Goal: Task Accomplishment & Management: Complete application form

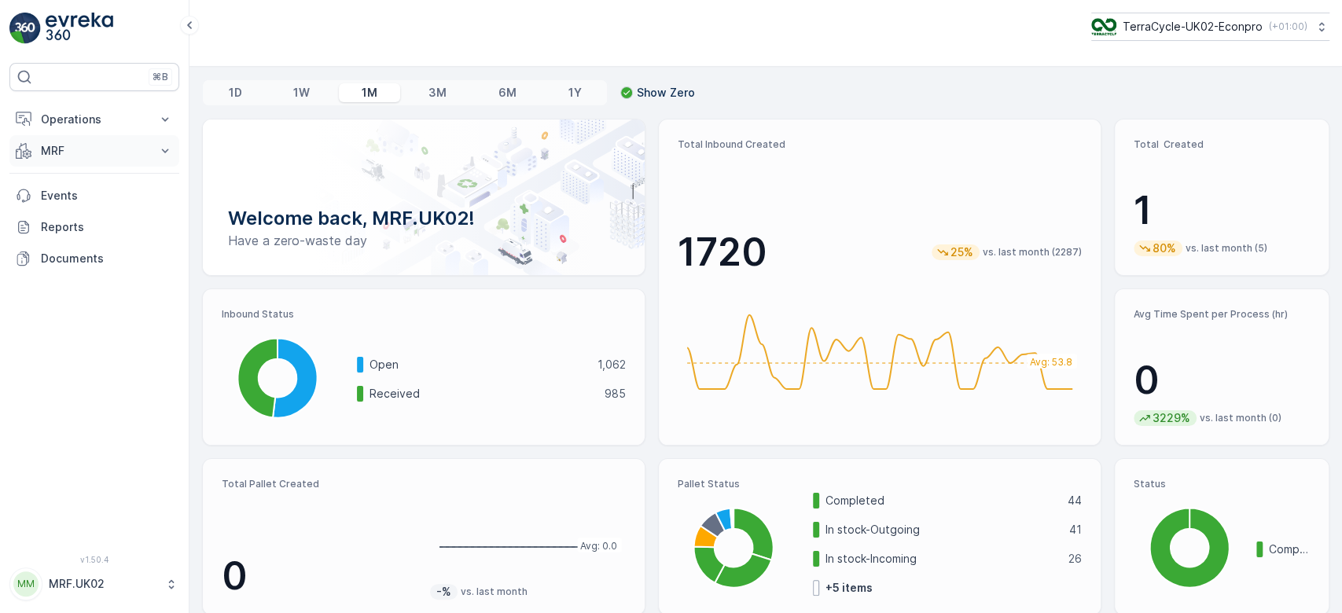
click at [85, 152] on p "MRF" at bounding box center [94, 151] width 107 height 16
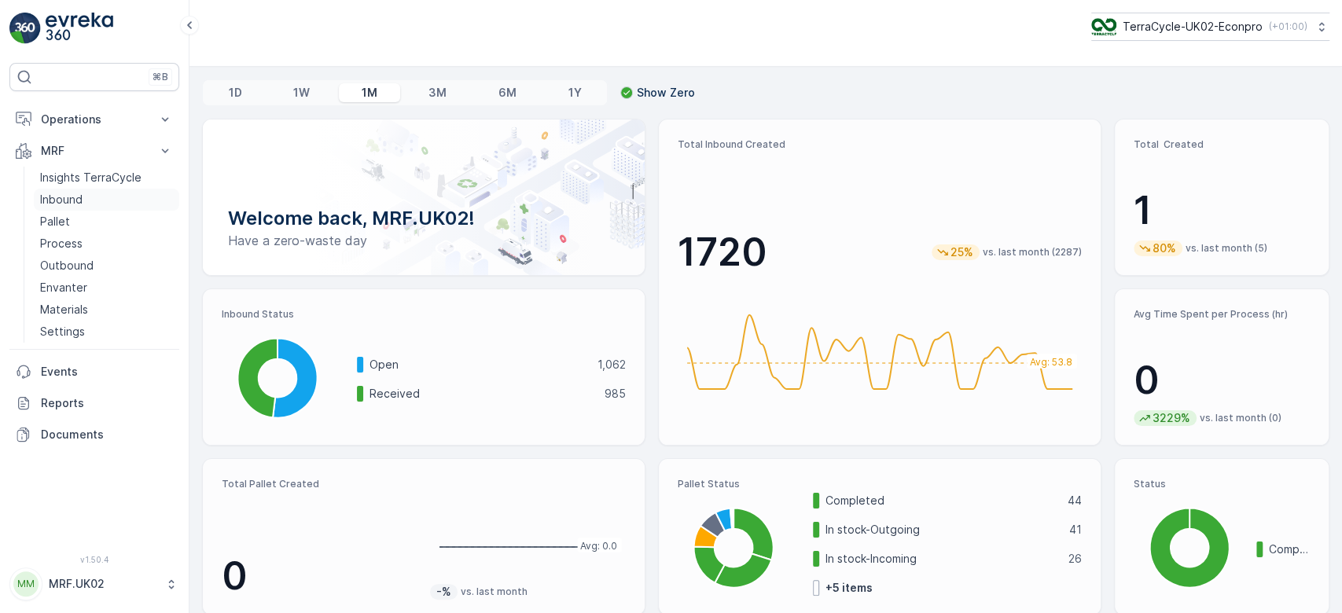
click at [79, 200] on p "Inbound" at bounding box center [61, 200] width 42 height 16
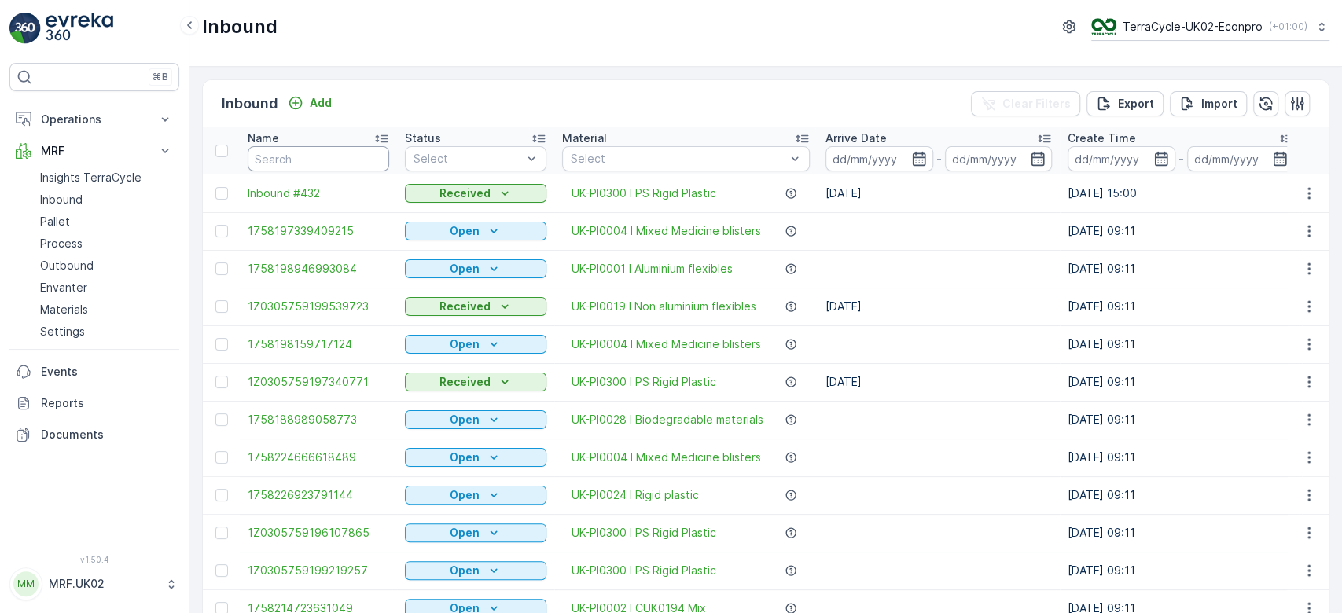
click at [277, 161] on input "text" at bounding box center [318, 158] width 141 height 25
click at [277, 160] on input "text" at bounding box center [318, 158] width 141 height 25
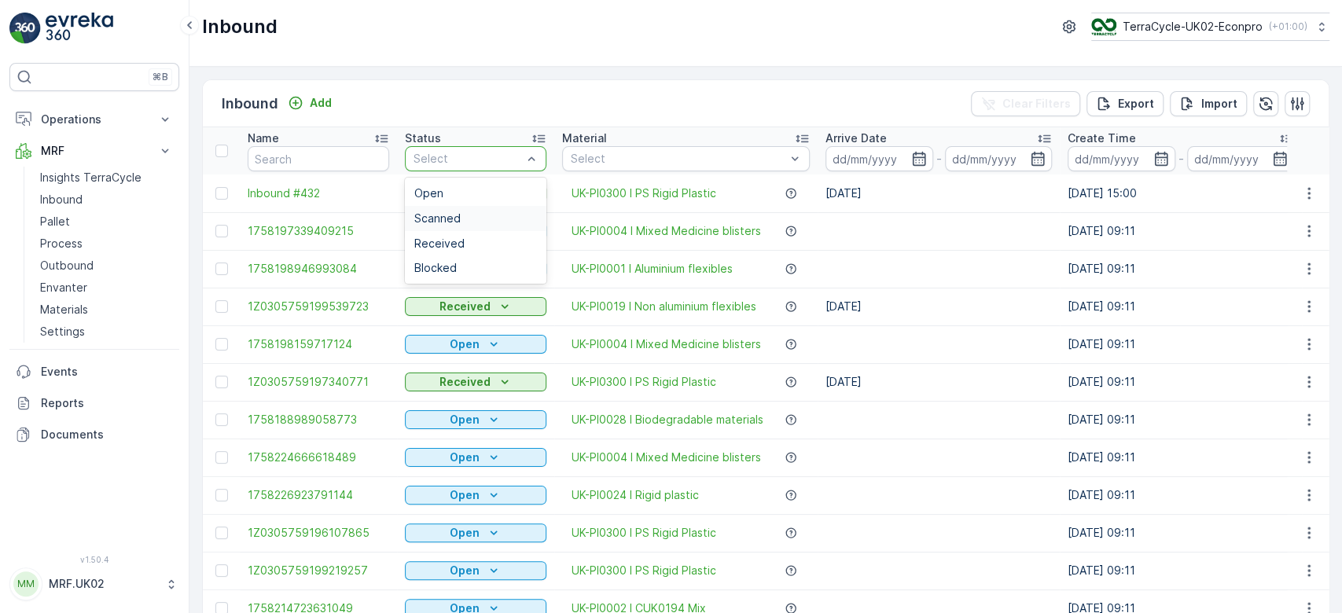
click at [446, 219] on span "Scanned" at bounding box center [437, 218] width 46 height 13
click at [277, 159] on input "text" at bounding box center [318, 158] width 141 height 25
click at [451, 219] on span "Scanned" at bounding box center [437, 218] width 46 height 13
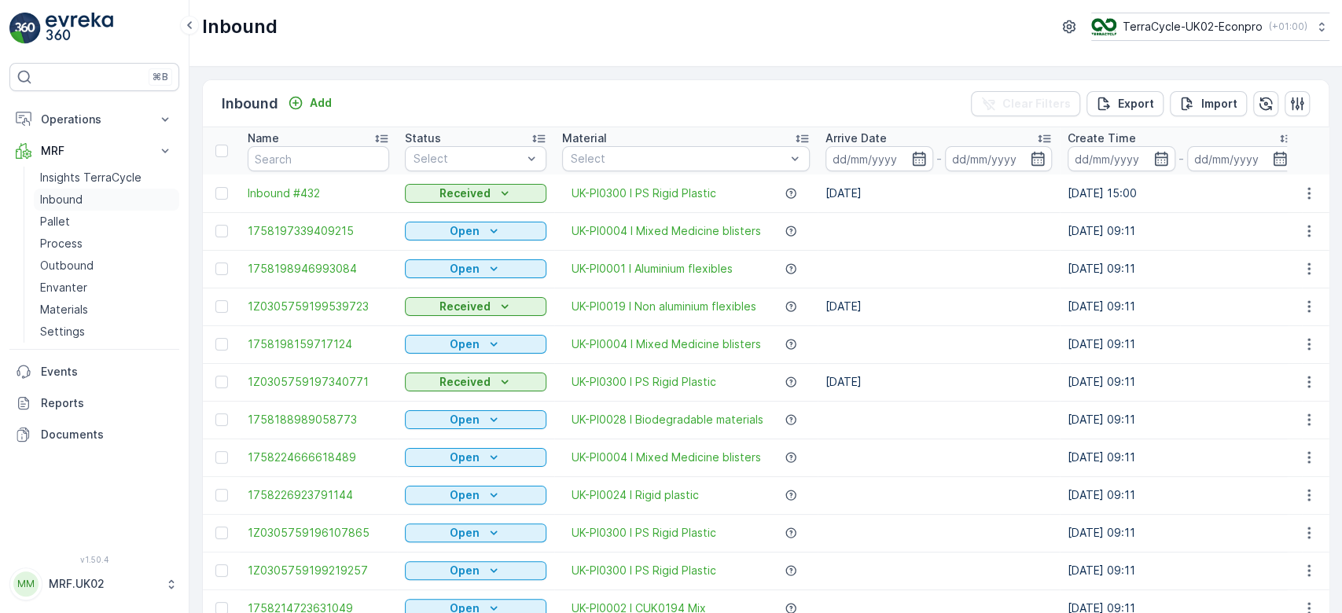
click at [68, 196] on p "Inbound" at bounding box center [61, 200] width 42 height 16
click at [275, 154] on input "text" at bounding box center [318, 158] width 141 height 25
click at [72, 238] on p "Process" at bounding box center [61, 244] width 42 height 16
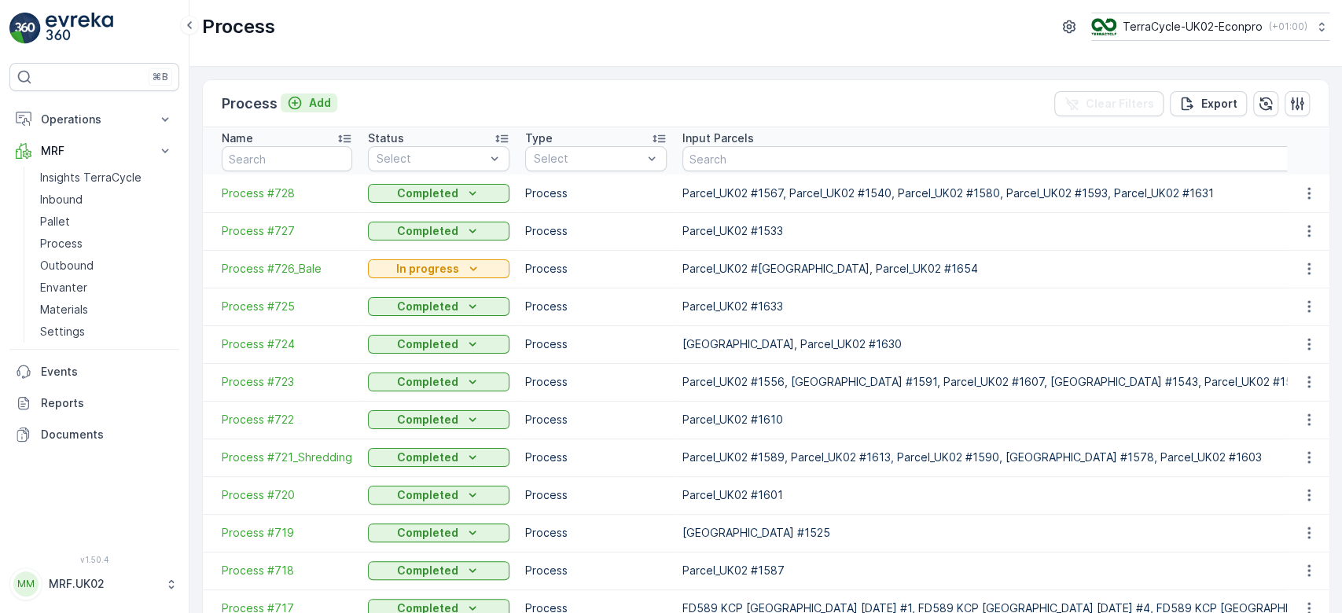
click at [299, 104] on icon "Add" at bounding box center [294, 103] width 13 height 13
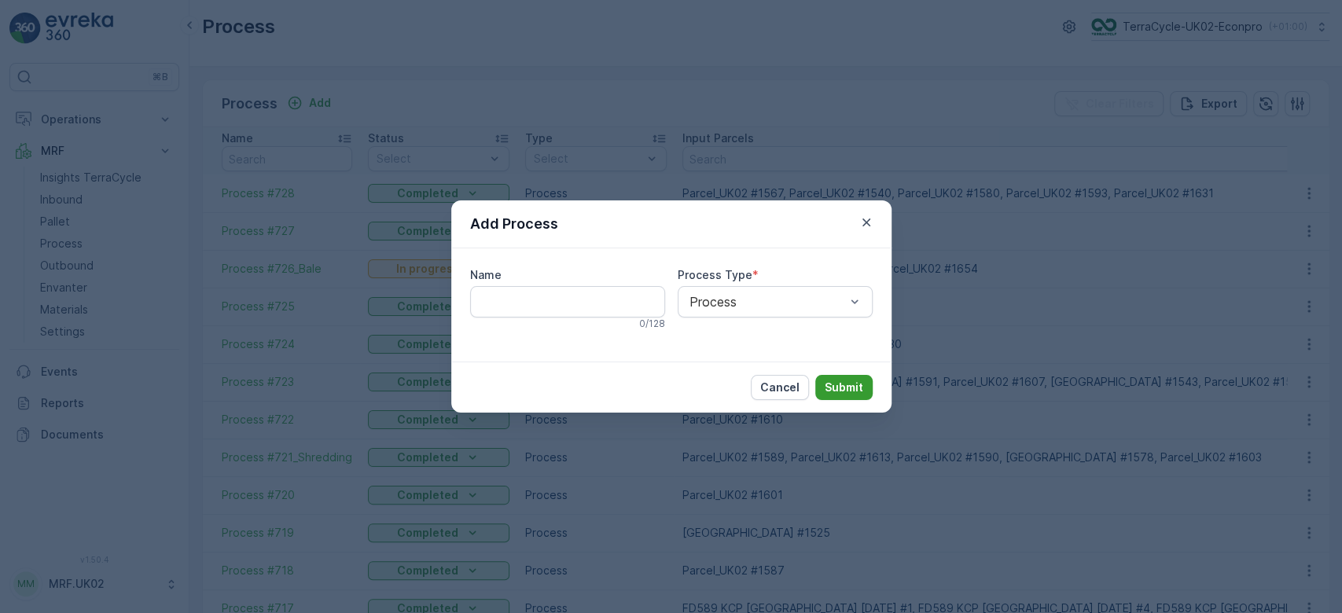
click at [852, 392] on p "Submit" at bounding box center [844, 388] width 39 height 16
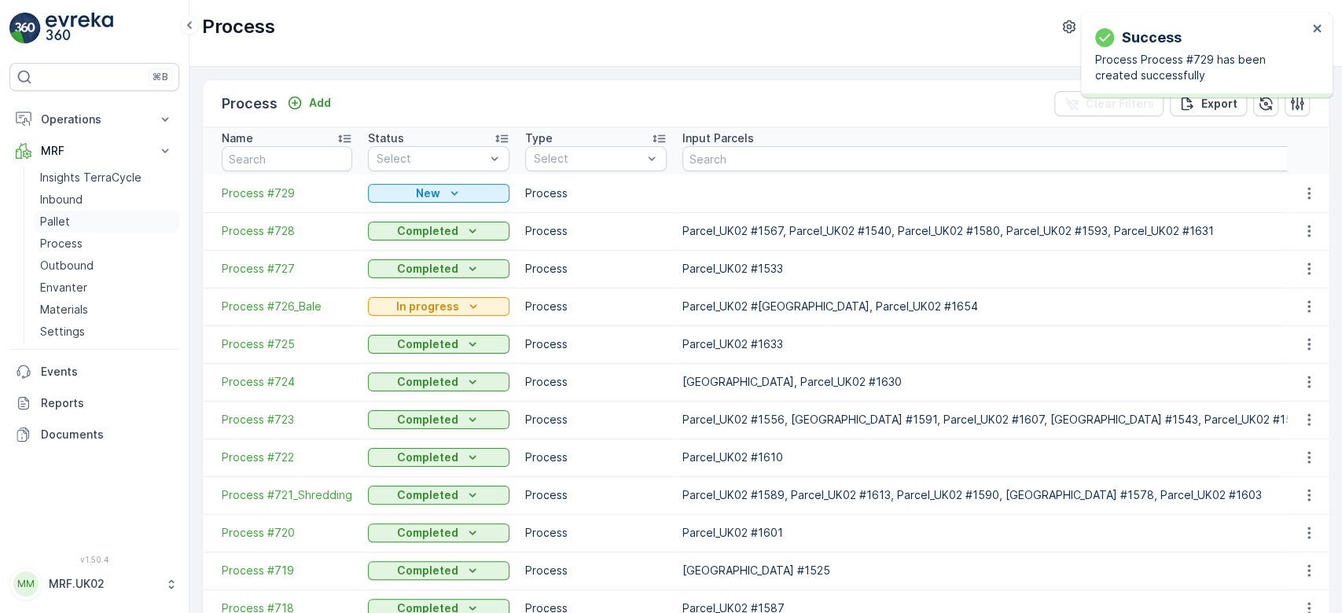
click at [79, 220] on link "Pallet" at bounding box center [106, 222] width 145 height 22
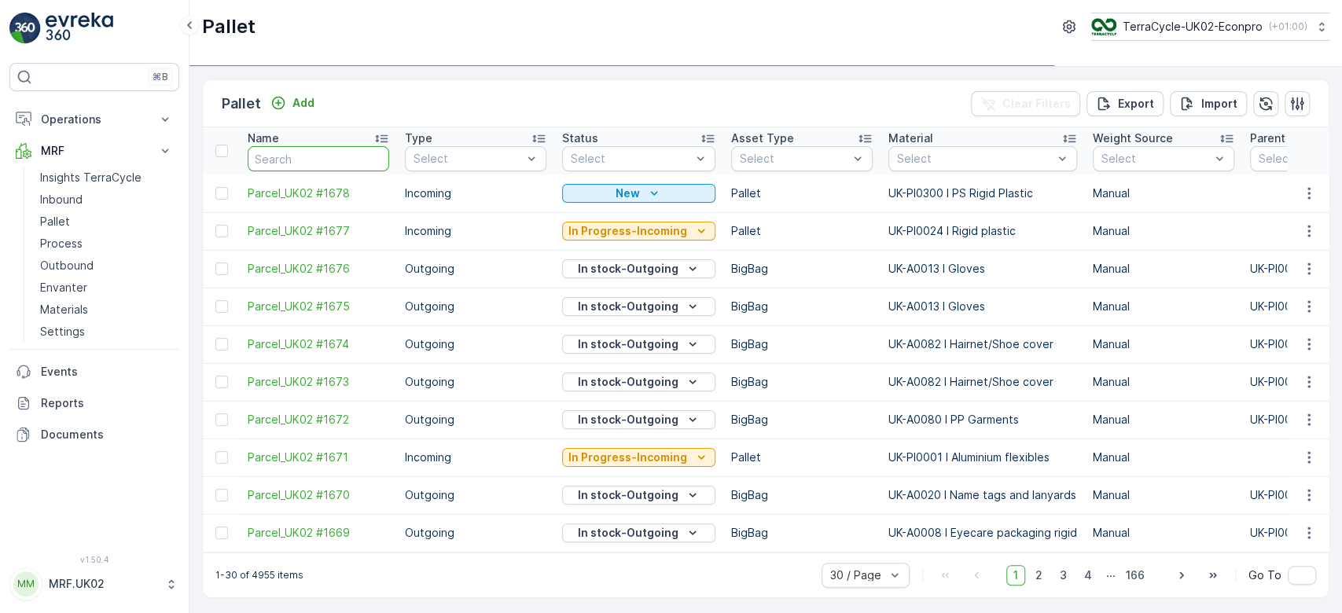
click at [340, 154] on input "text" at bounding box center [318, 158] width 141 height 25
type input "1640"
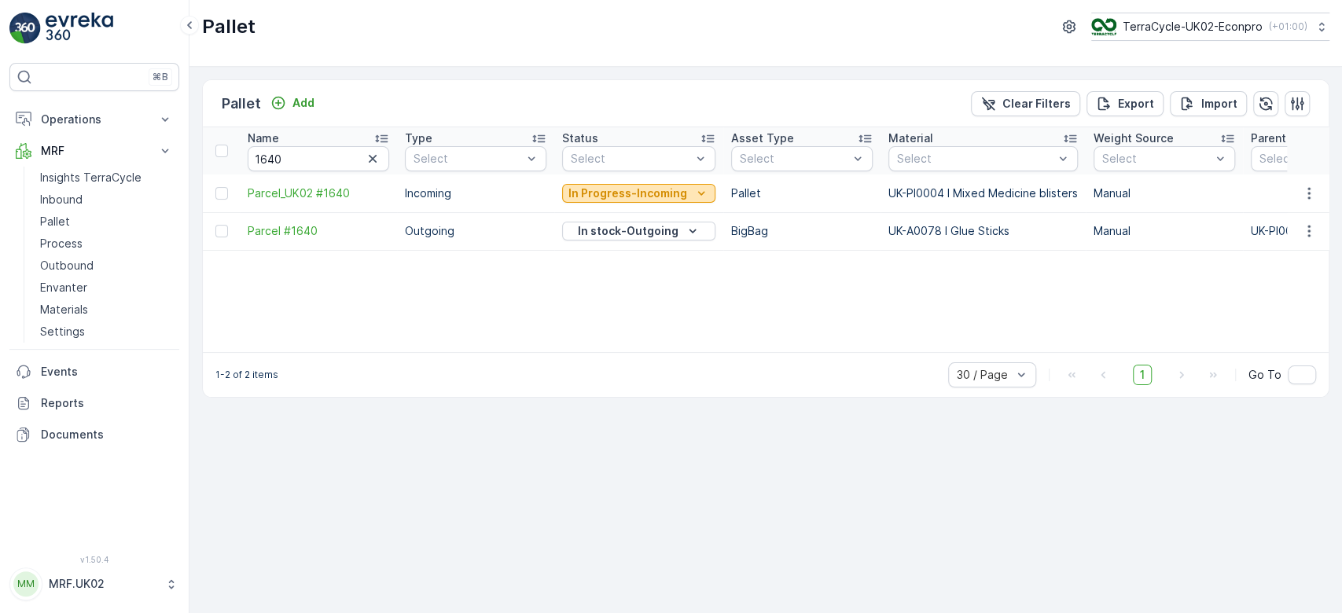
click at [594, 192] on p "In Progress-Incoming" at bounding box center [627, 194] width 119 height 16
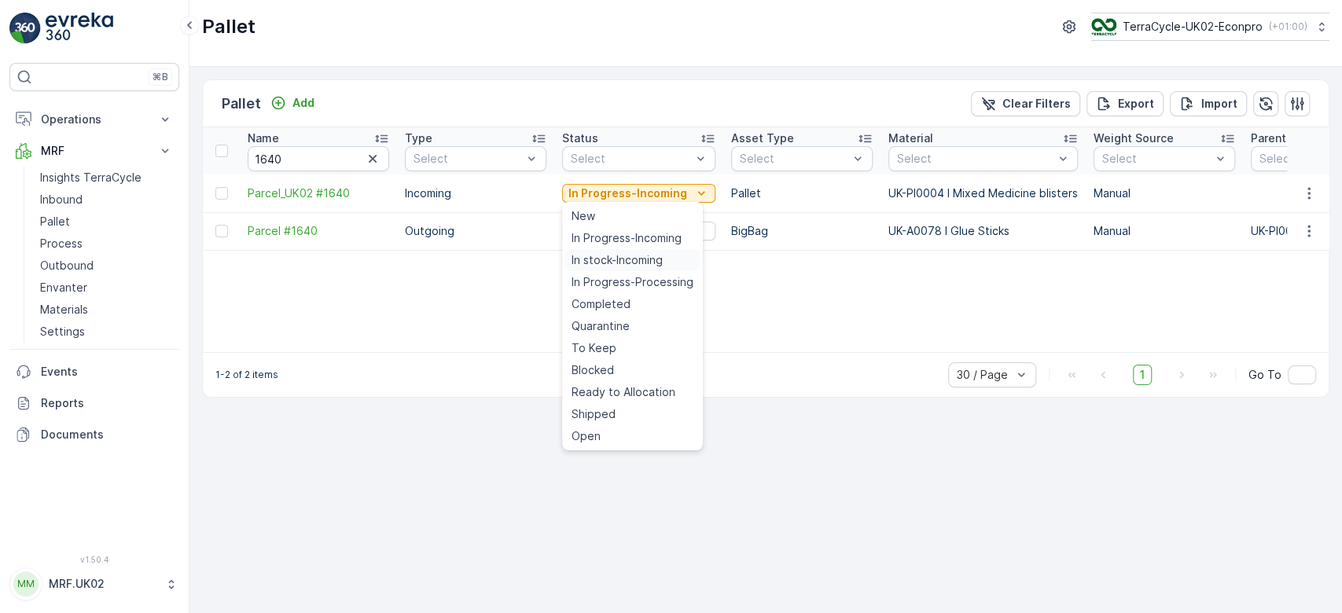
click at [623, 256] on span "In stock-Incoming" at bounding box center [616, 260] width 91 height 16
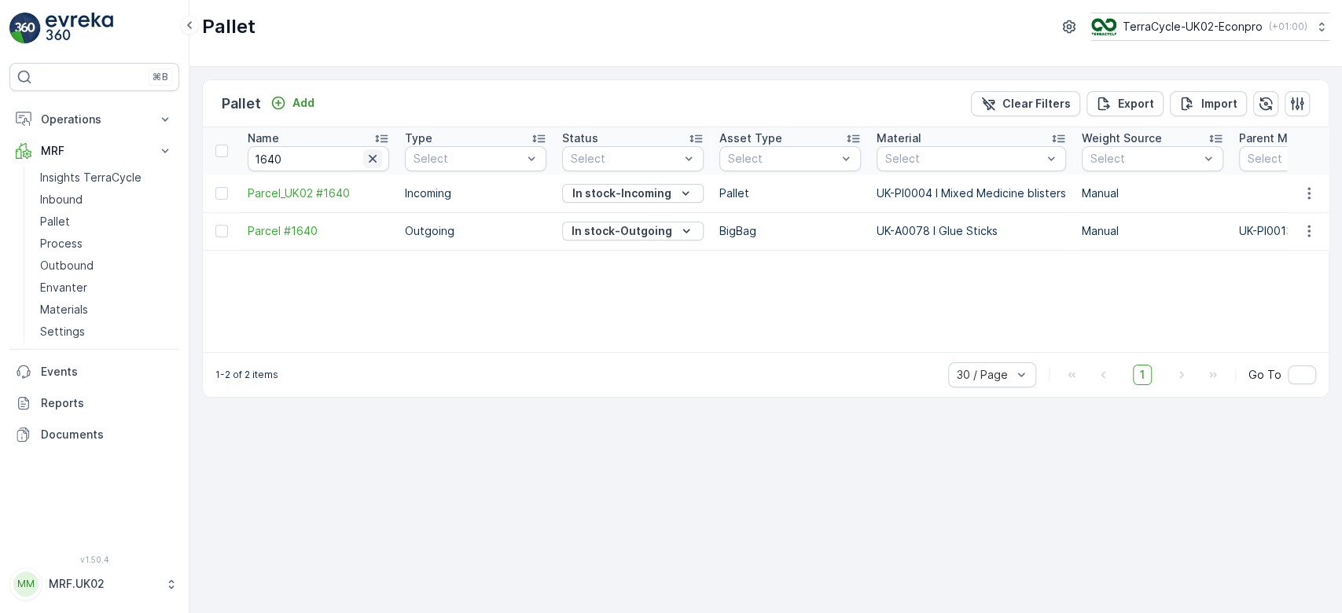
click at [365, 153] on icon "button" at bounding box center [373, 159] width 16 height 16
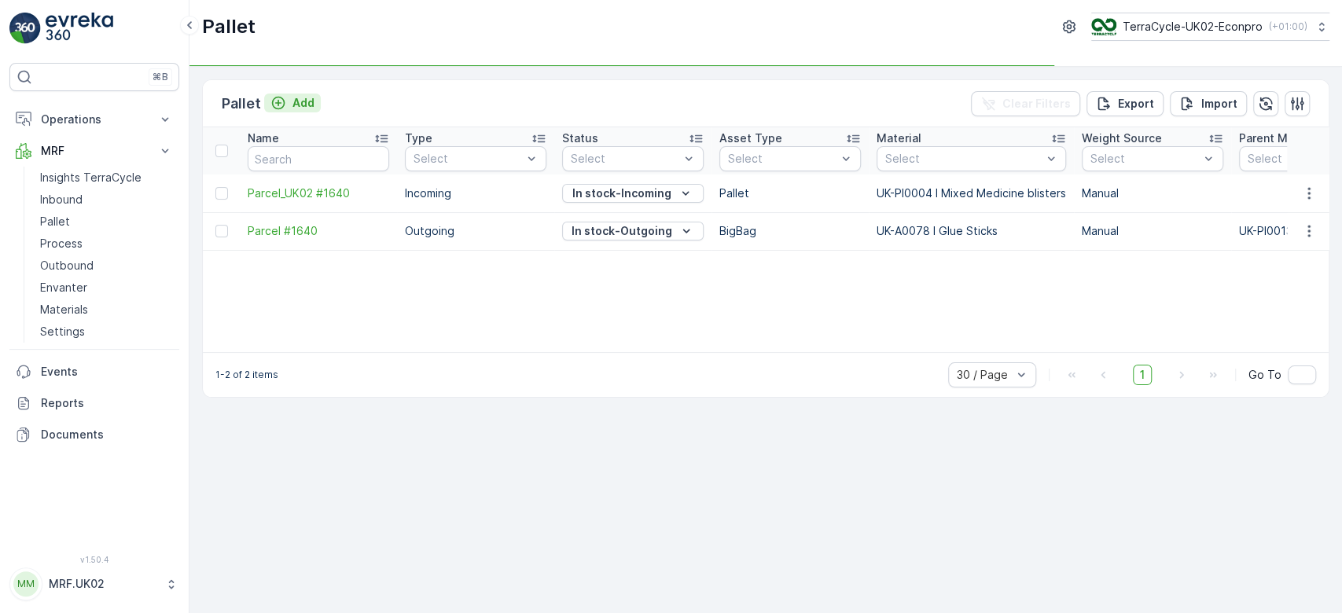
click at [305, 97] on p "Add" at bounding box center [303, 103] width 22 height 16
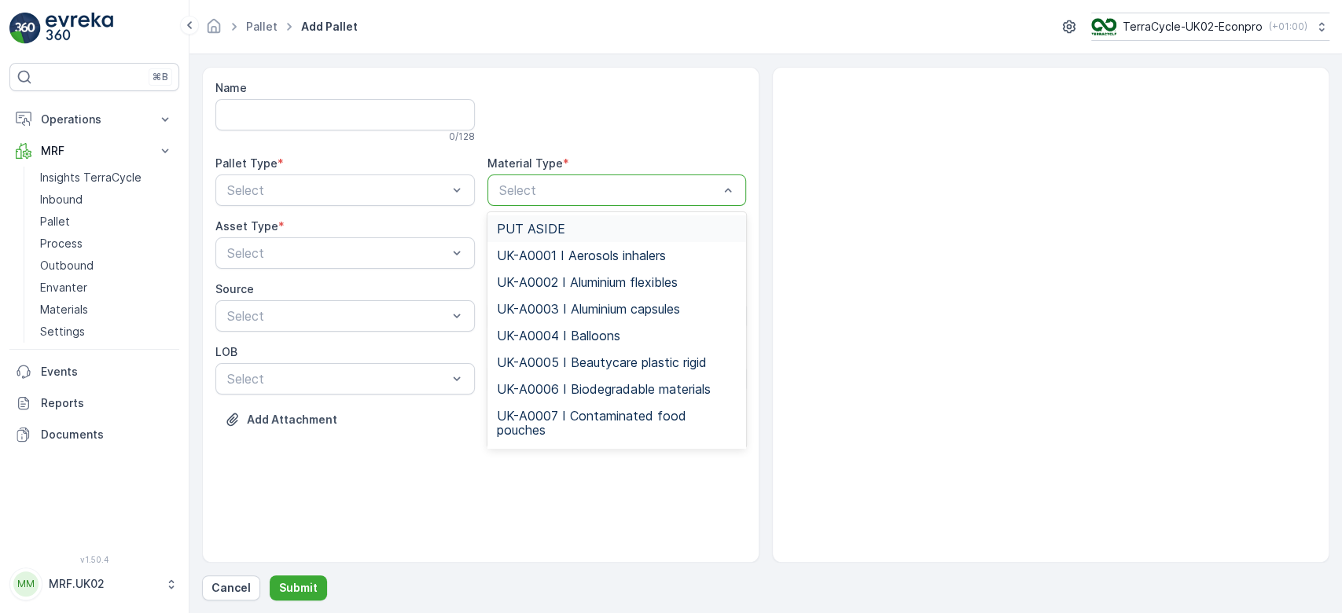
click at [565, 188] on div at bounding box center [609, 190] width 223 height 14
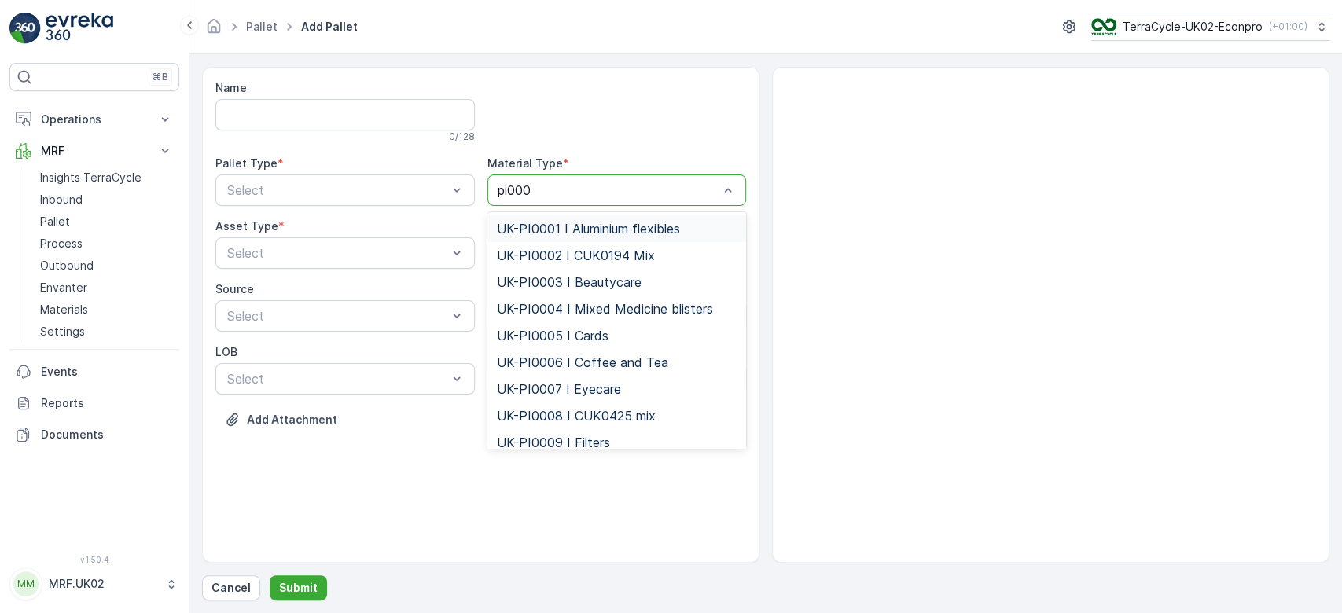
type input "pi0004"
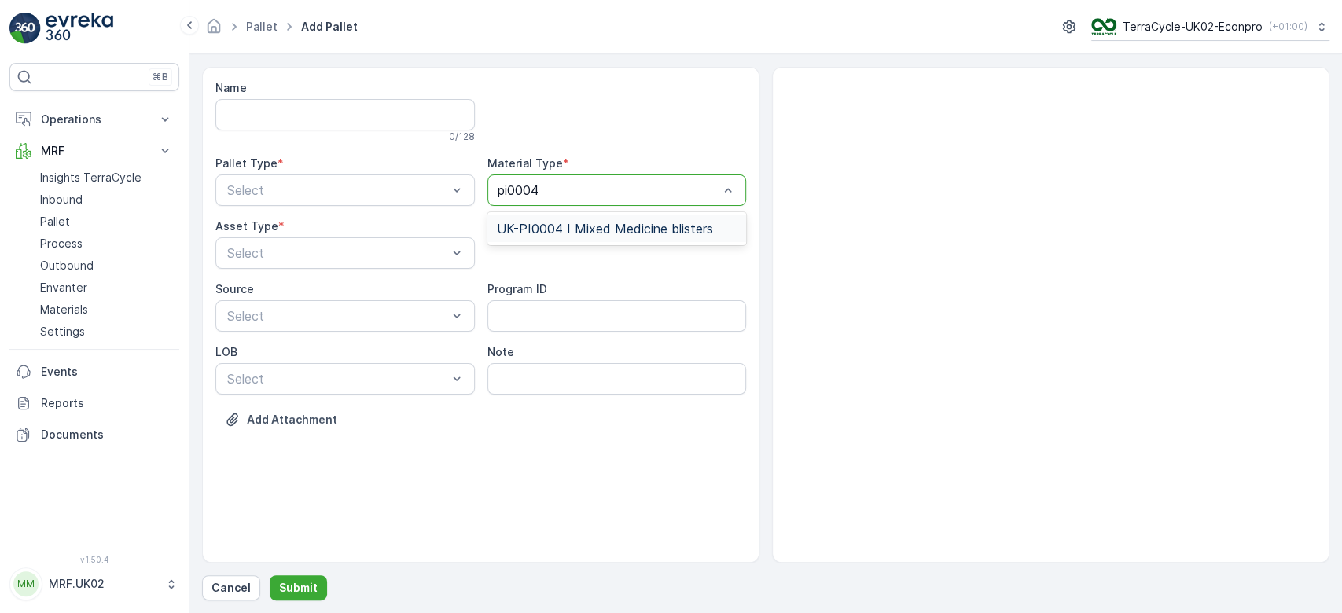
click at [576, 219] on div "UK-PI0004 I Mixed Medicine blisters" at bounding box center [616, 228] width 259 height 27
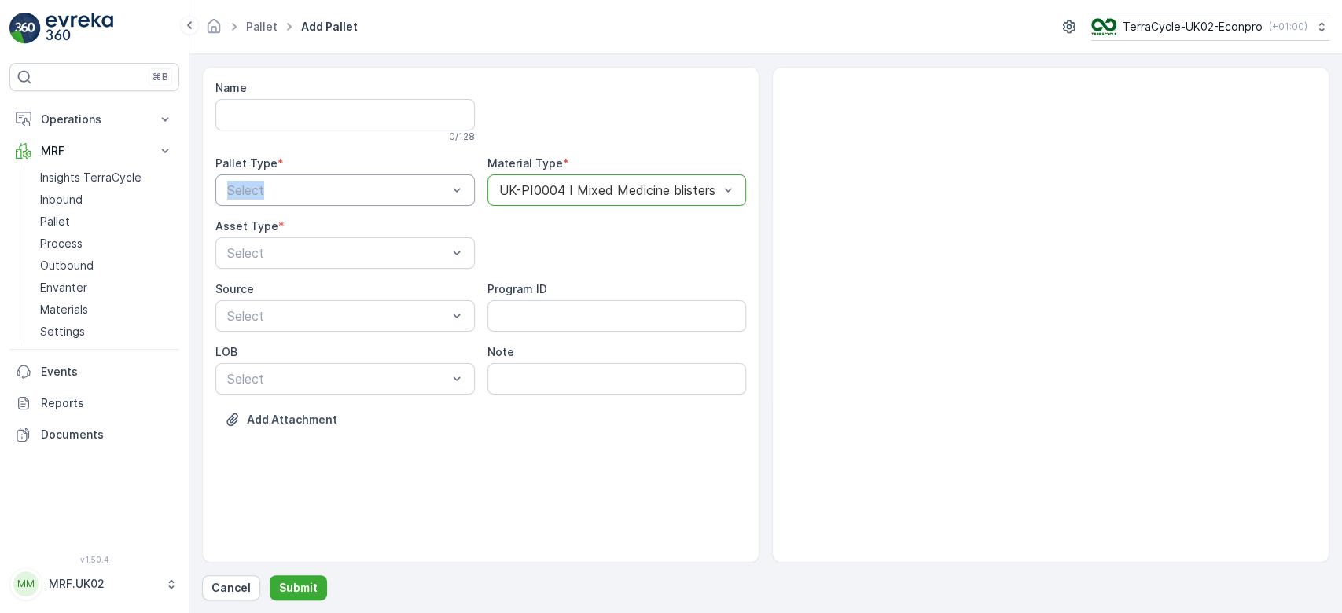
click at [420, 176] on div "Pallet Type * Select" at bounding box center [344, 181] width 259 height 50
click at [420, 176] on div "Select" at bounding box center [344, 190] width 259 height 31
click at [370, 215] on div "Incoming" at bounding box center [344, 228] width 259 height 27
click at [324, 269] on div "Name 0 / 128 Pallet Type * option Incoming, selected. Incoming Material Type * …" at bounding box center [480, 265] width 531 height 371
click at [324, 266] on div "Select" at bounding box center [344, 252] width 259 height 31
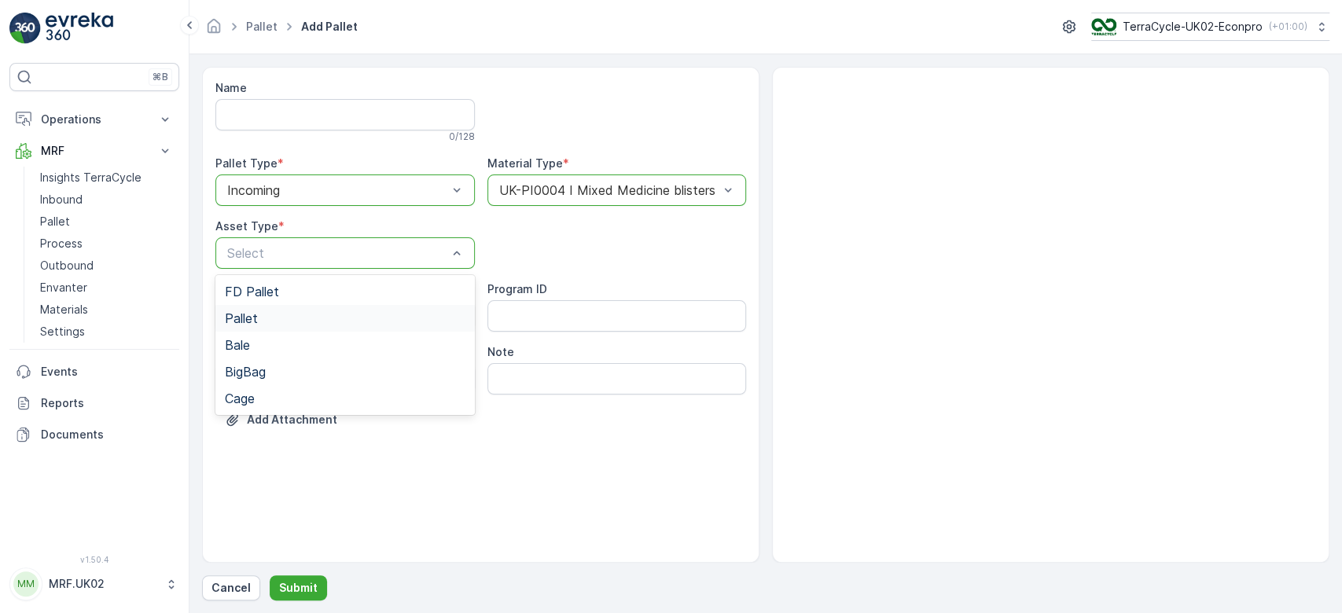
click at [303, 311] on div "Pallet" at bounding box center [345, 318] width 241 height 14
click at [302, 598] on button "Submit" at bounding box center [298, 587] width 57 height 25
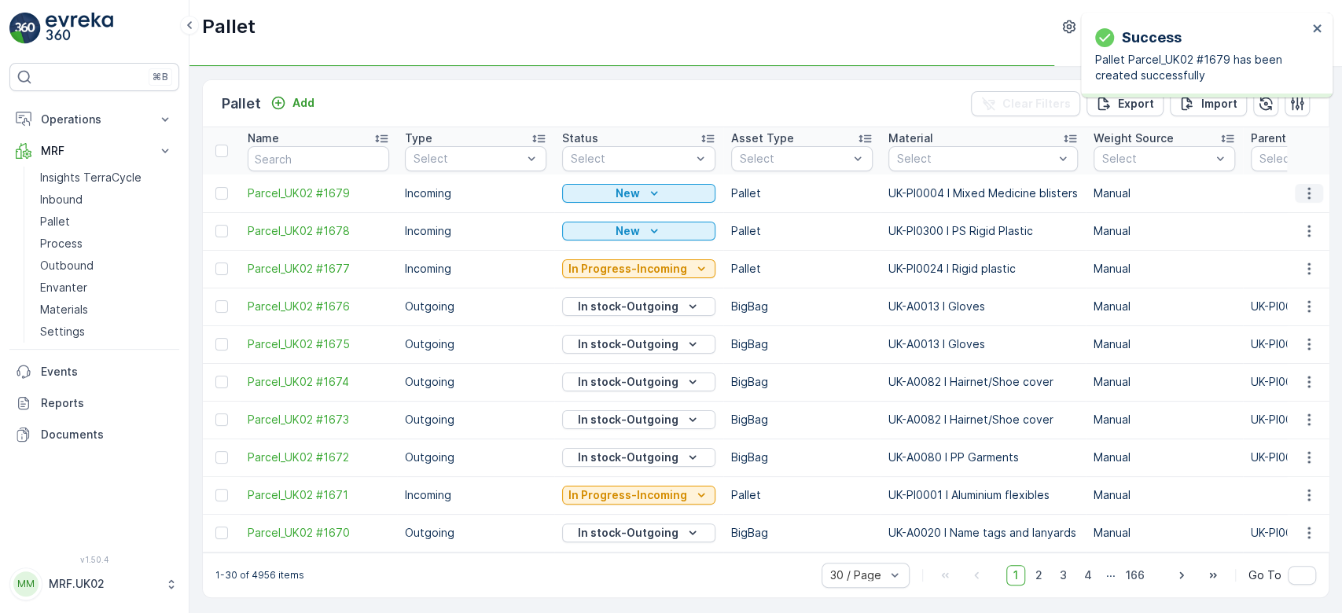
click at [1307, 193] on icon "button" at bounding box center [1308, 193] width 2 height 12
click at [1289, 305] on div "Print QR" at bounding box center [1290, 304] width 104 height 22
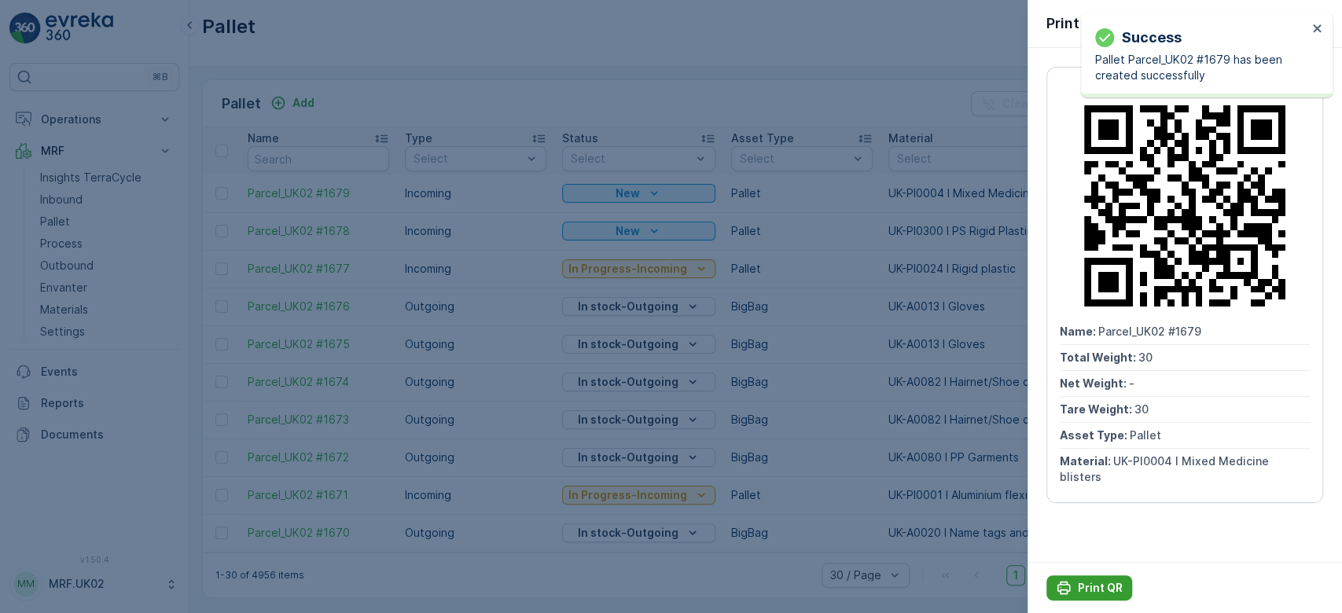
click at [1101, 588] on p "Print QR" at bounding box center [1100, 588] width 45 height 16
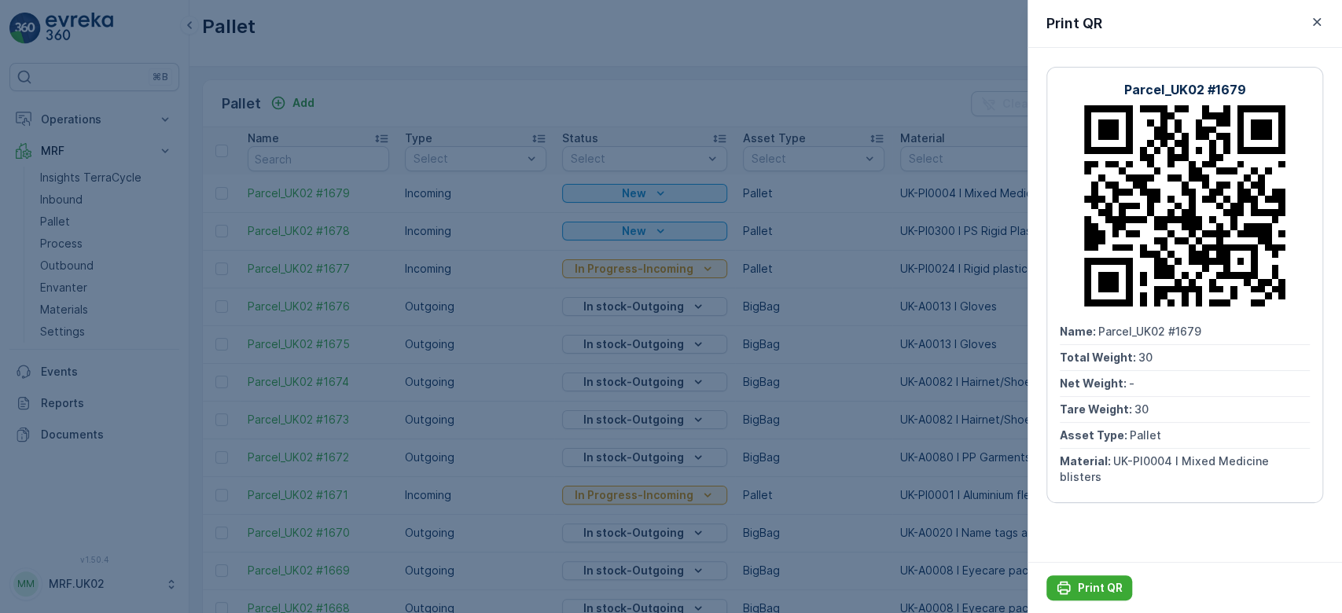
click at [76, 241] on div at bounding box center [671, 306] width 1342 height 613
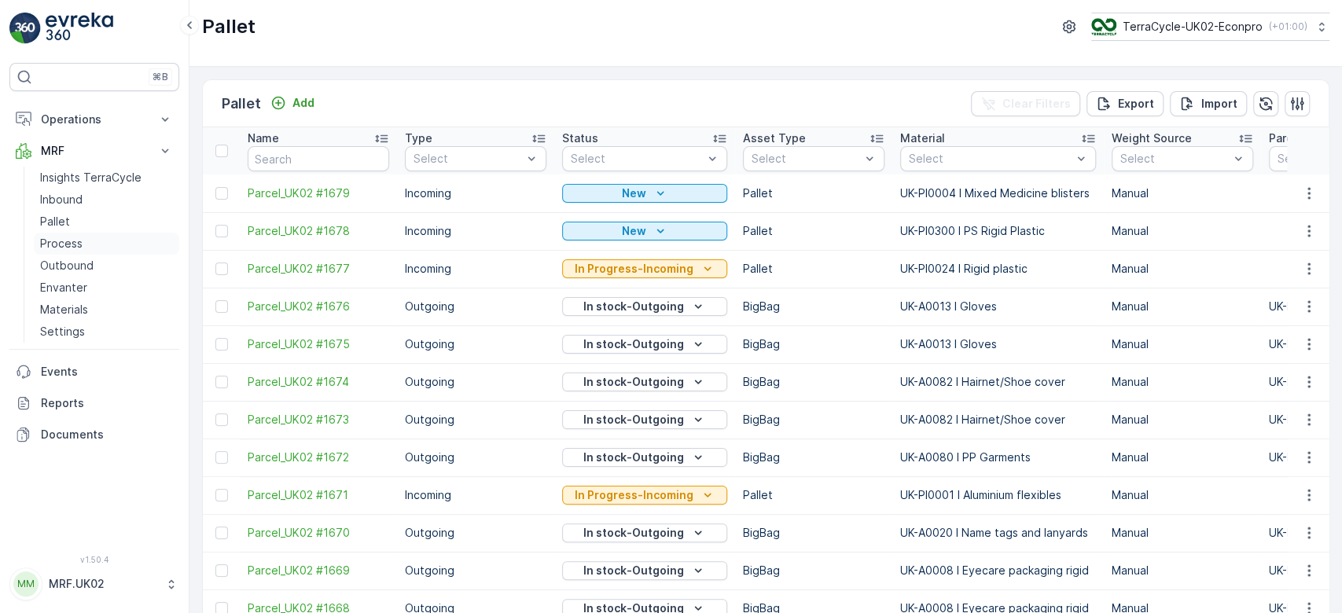
click at [77, 241] on p "Process" at bounding box center [61, 244] width 42 height 16
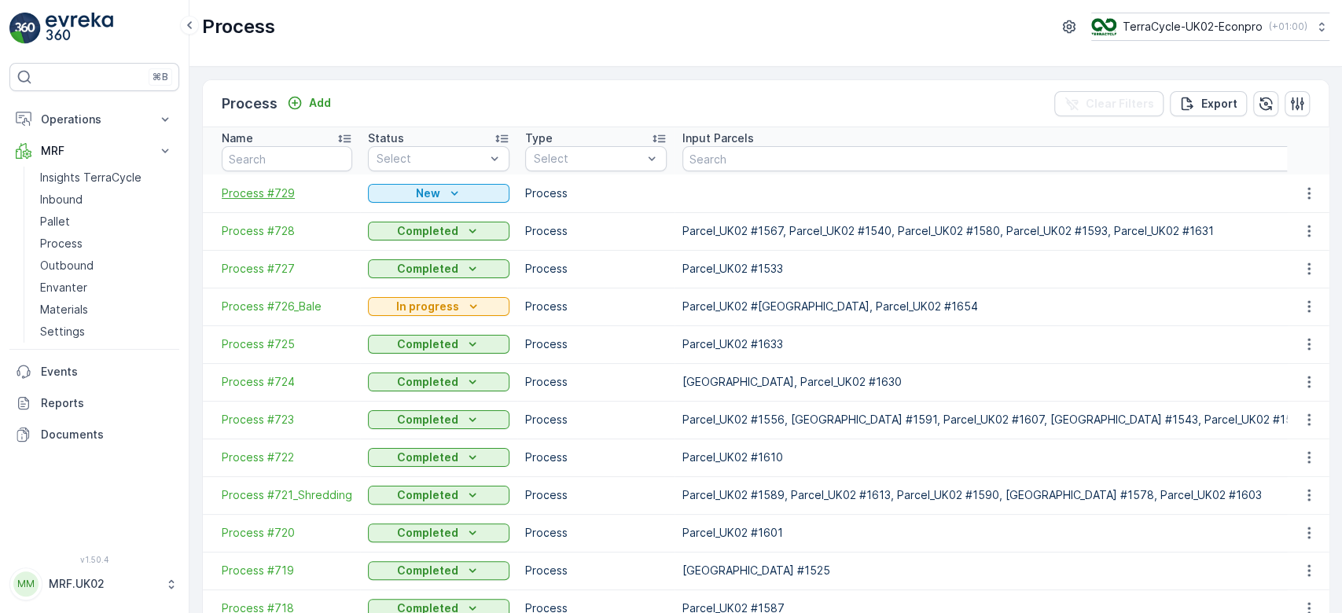
click at [286, 194] on span "Process #729" at bounding box center [287, 194] width 130 height 16
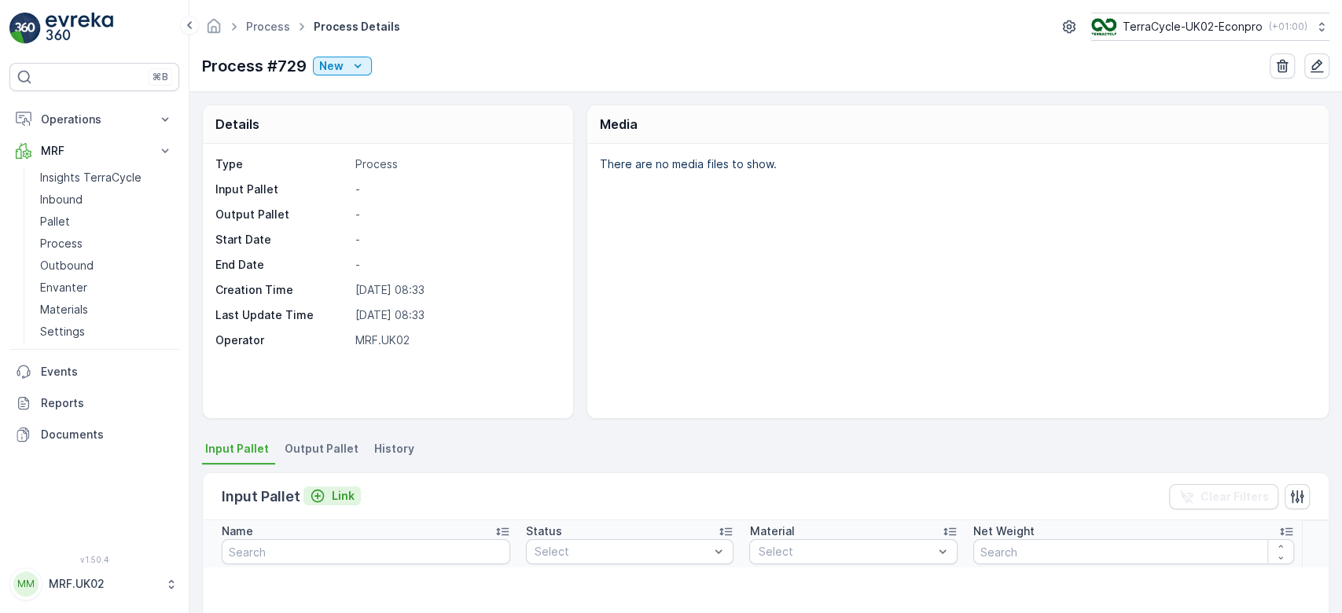
click at [314, 492] on icon "Link" at bounding box center [318, 496] width 16 height 16
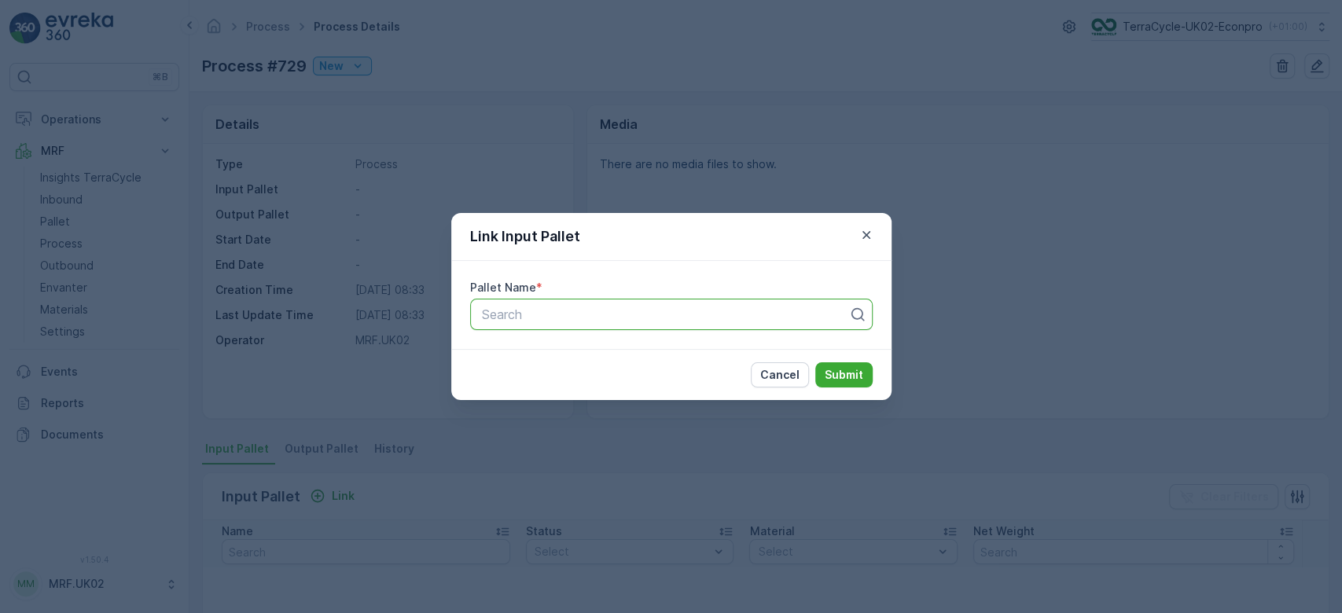
click at [651, 318] on div at bounding box center [664, 314] width 369 height 14
type input "1640"
click at [635, 386] on div "Parcel_UK02 #1640" at bounding box center [671, 380] width 384 height 14
click at [827, 374] on p "Submit" at bounding box center [844, 375] width 39 height 16
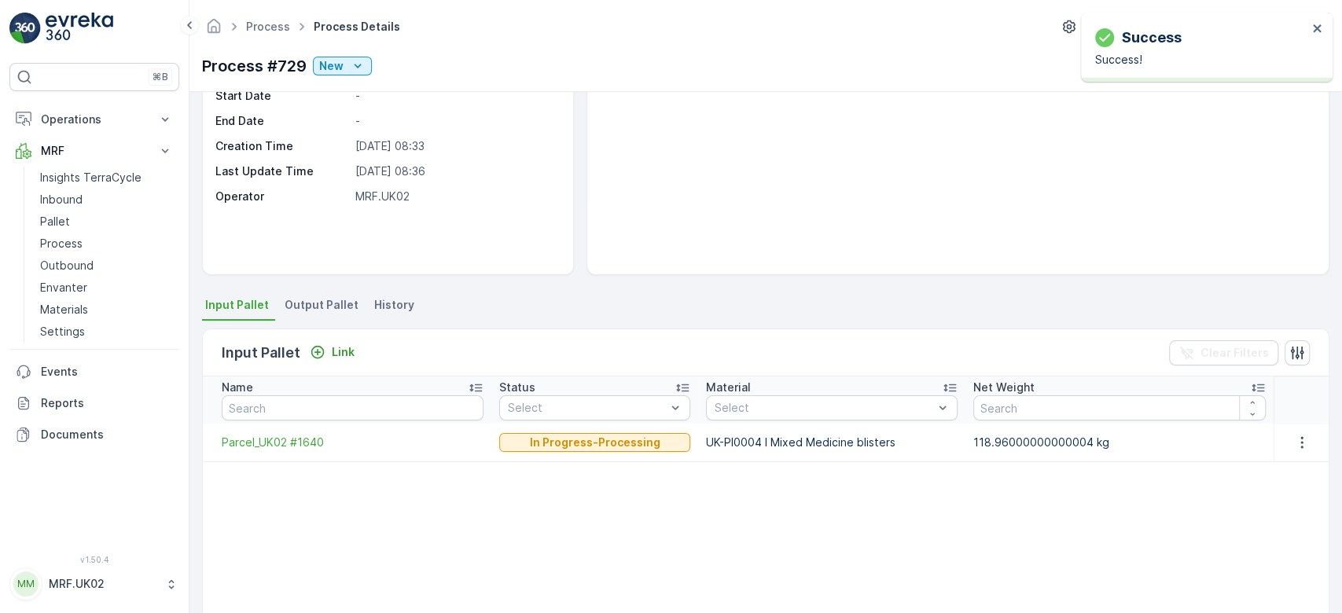
scroll to position [202, 0]
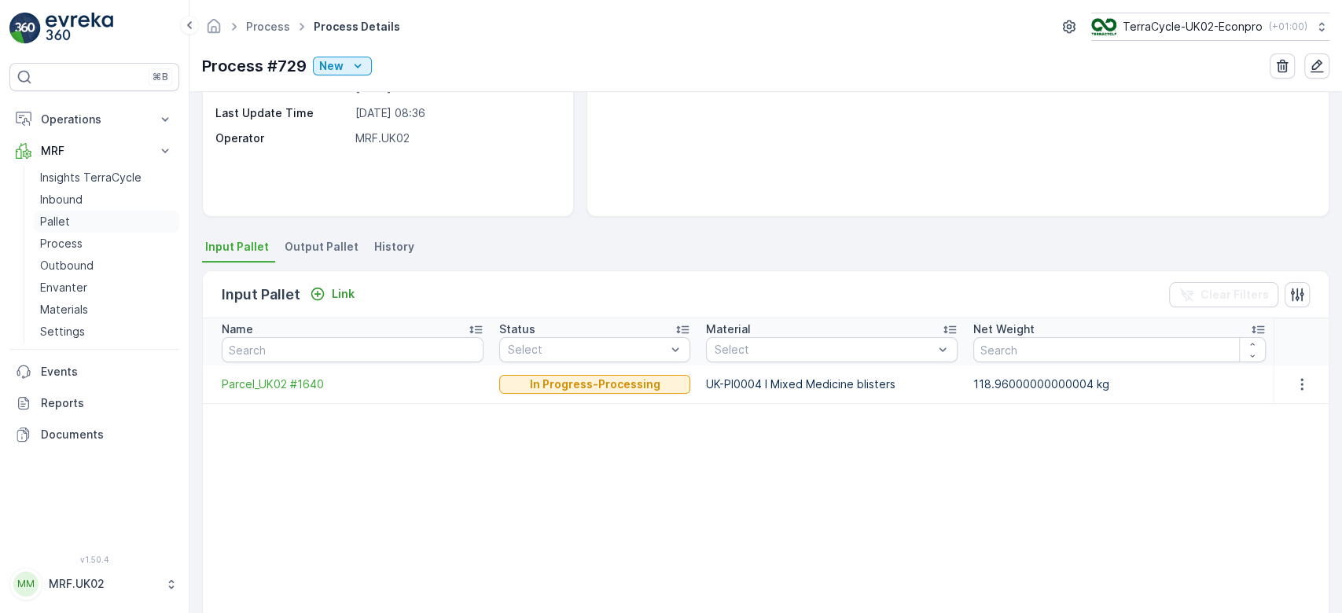
click at [75, 223] on link "Pallet" at bounding box center [106, 222] width 145 height 22
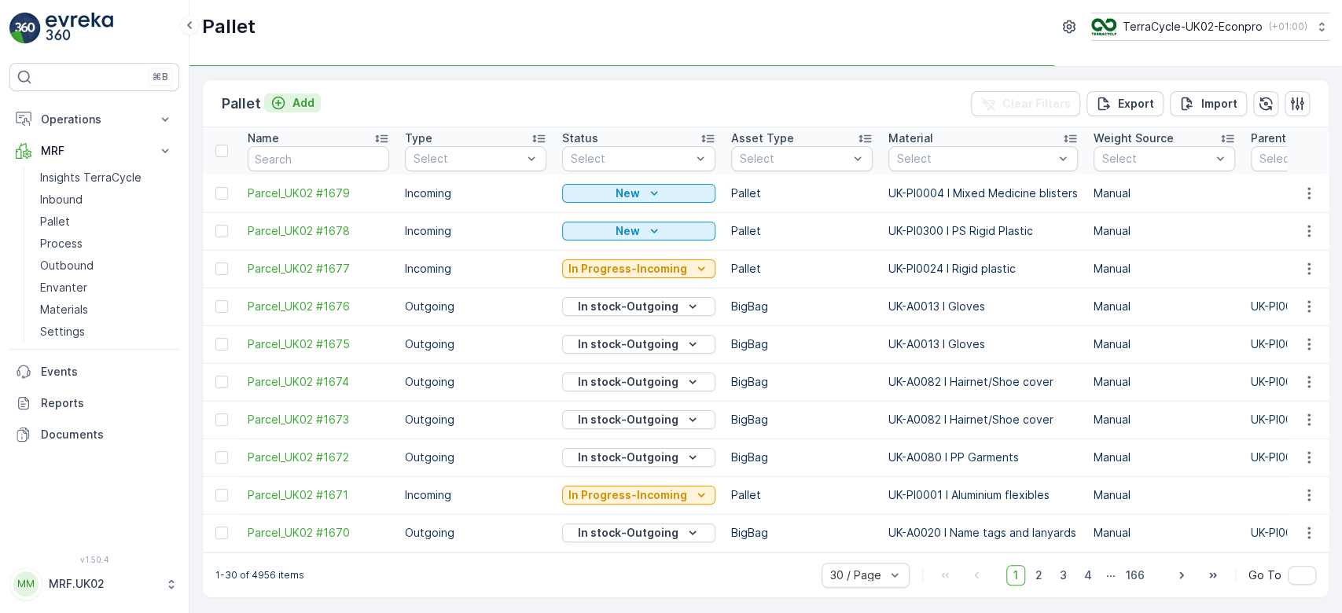
click at [280, 107] on icon "Add" at bounding box center [278, 103] width 13 height 13
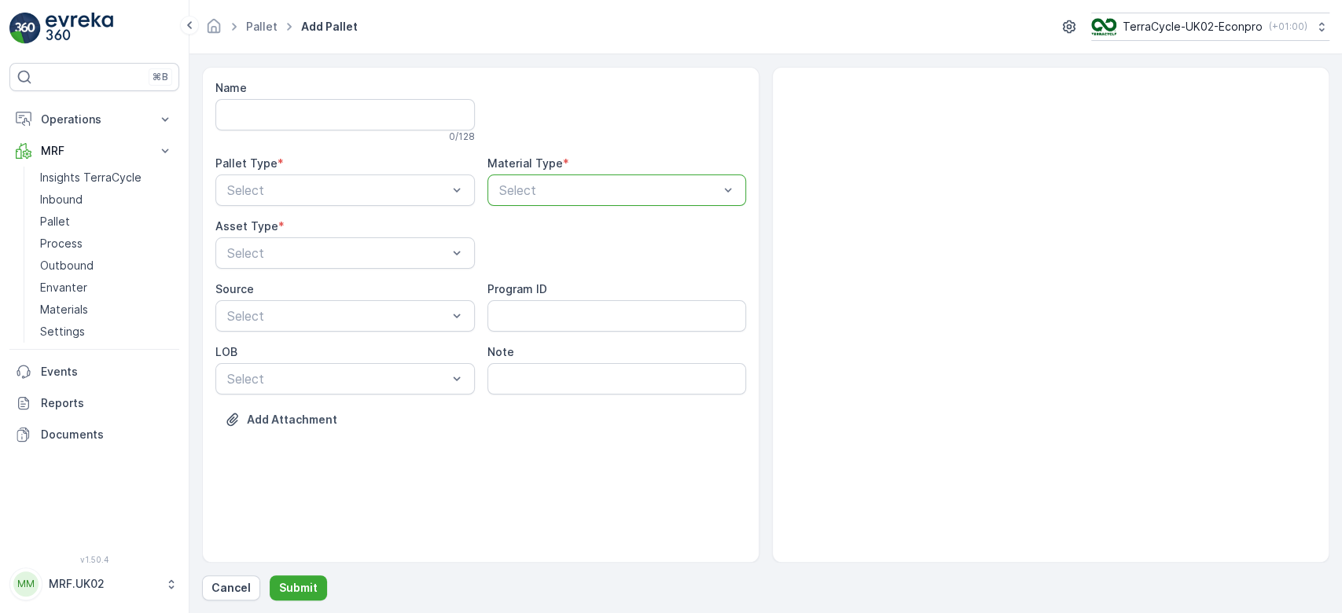
click at [591, 186] on div at bounding box center [609, 190] width 223 height 14
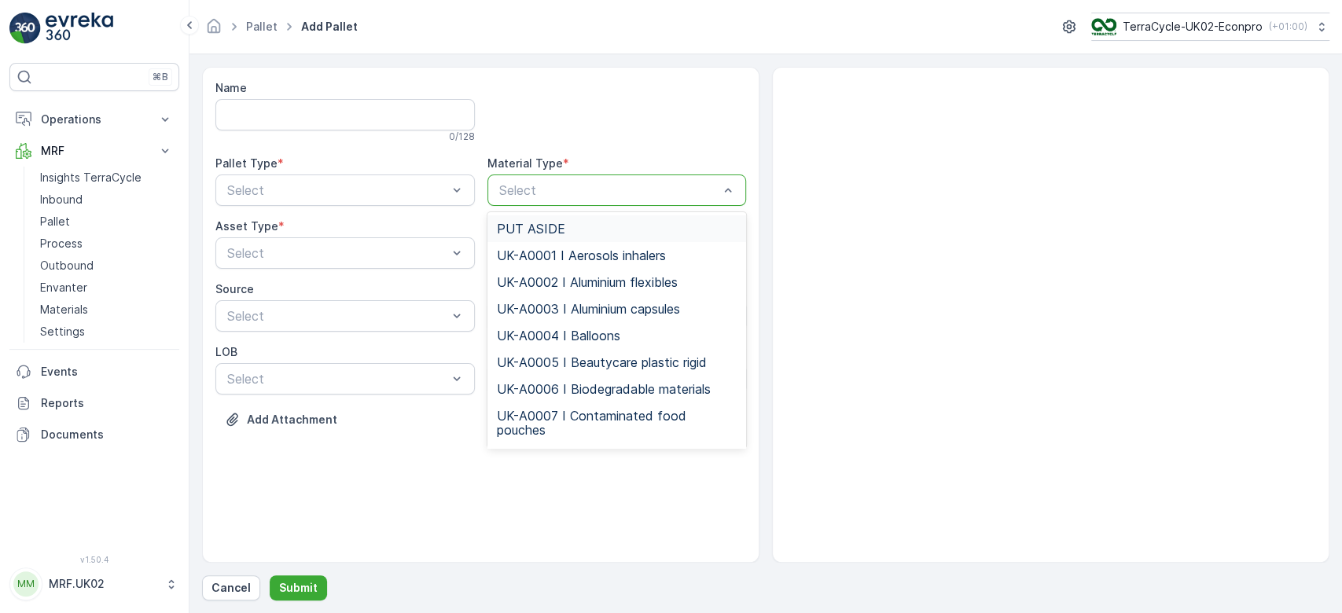
click at [591, 186] on div at bounding box center [609, 190] width 223 height 14
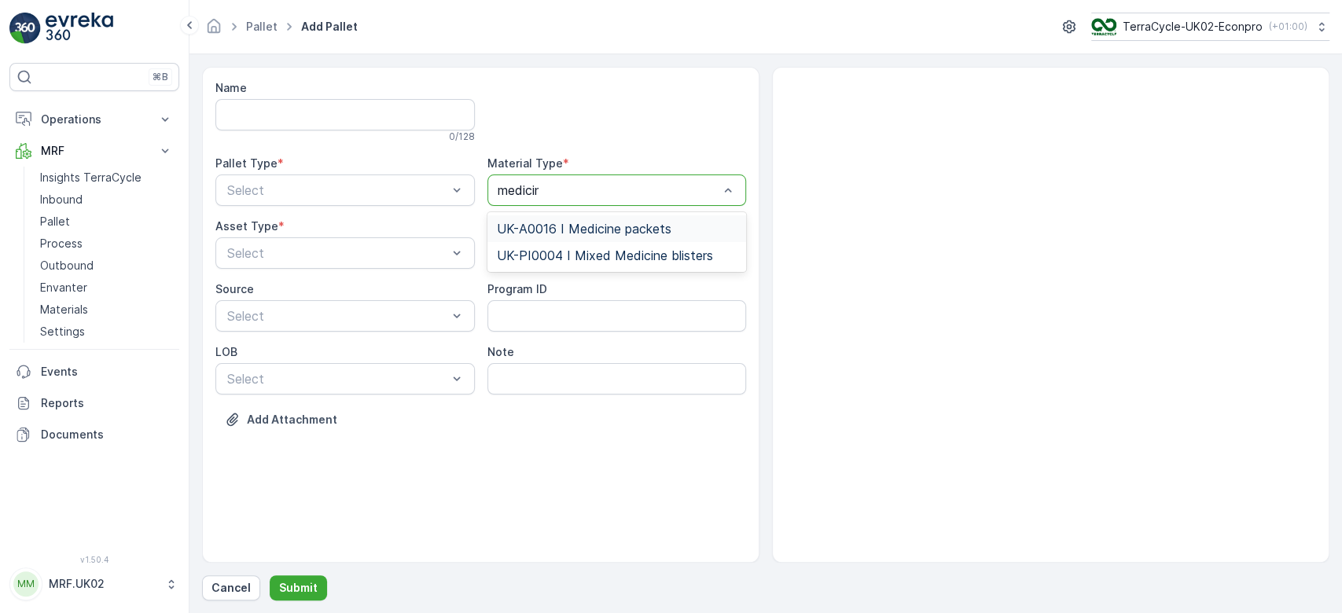
type input "medicine"
click at [604, 234] on span "UK-A0016 I Medicine packets" at bounding box center [584, 229] width 175 height 14
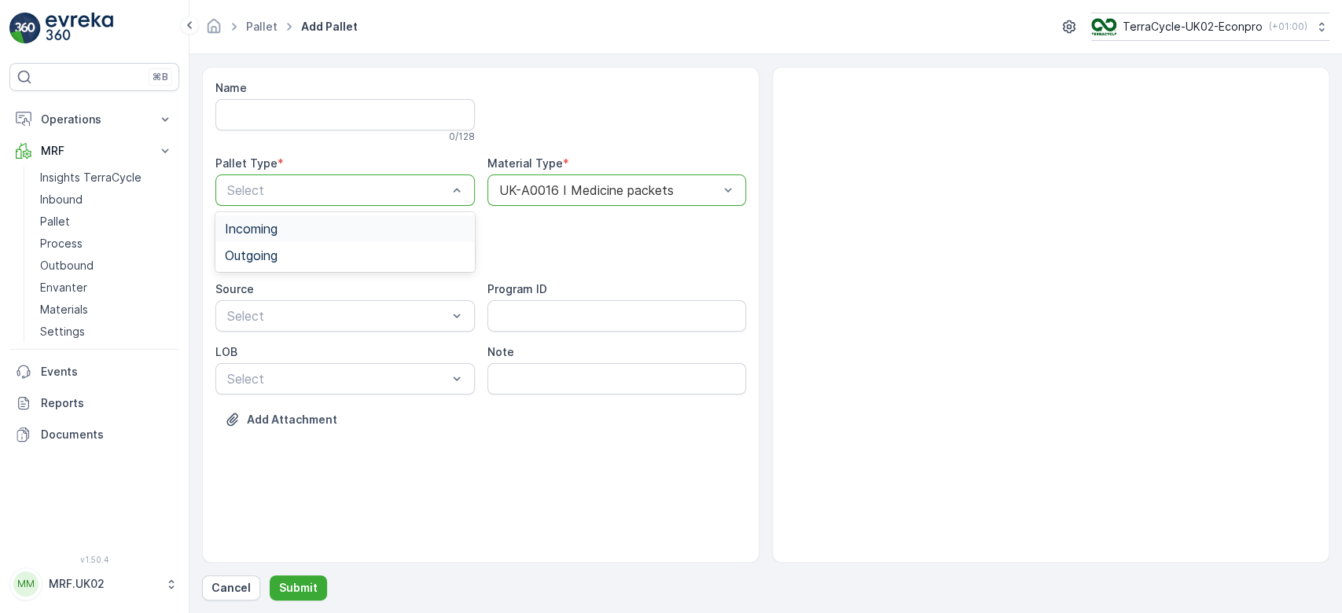
click at [367, 201] on div "Select" at bounding box center [344, 190] width 259 height 31
click at [344, 226] on div "Incoming" at bounding box center [345, 229] width 241 height 14
click at [345, 189] on div at bounding box center [337, 190] width 223 height 14
click at [327, 266] on div "Outgoing" at bounding box center [344, 255] width 259 height 27
click at [281, 378] on div "BigBag" at bounding box center [345, 372] width 241 height 14
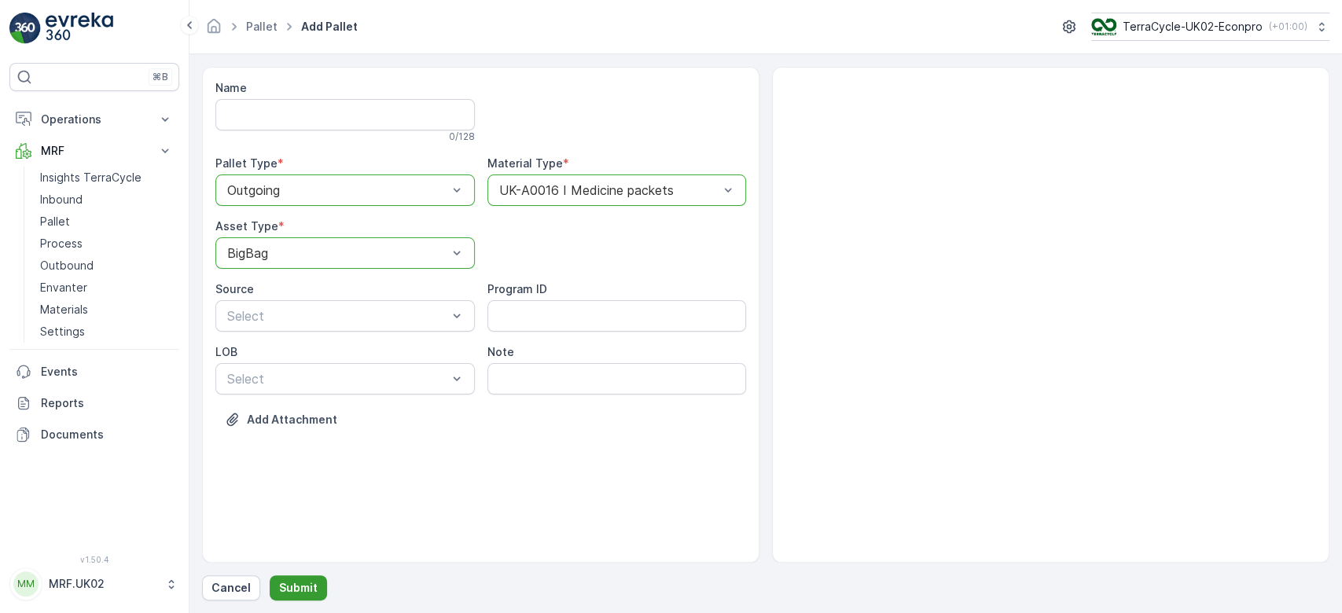
click at [290, 586] on p "Submit" at bounding box center [298, 588] width 39 height 16
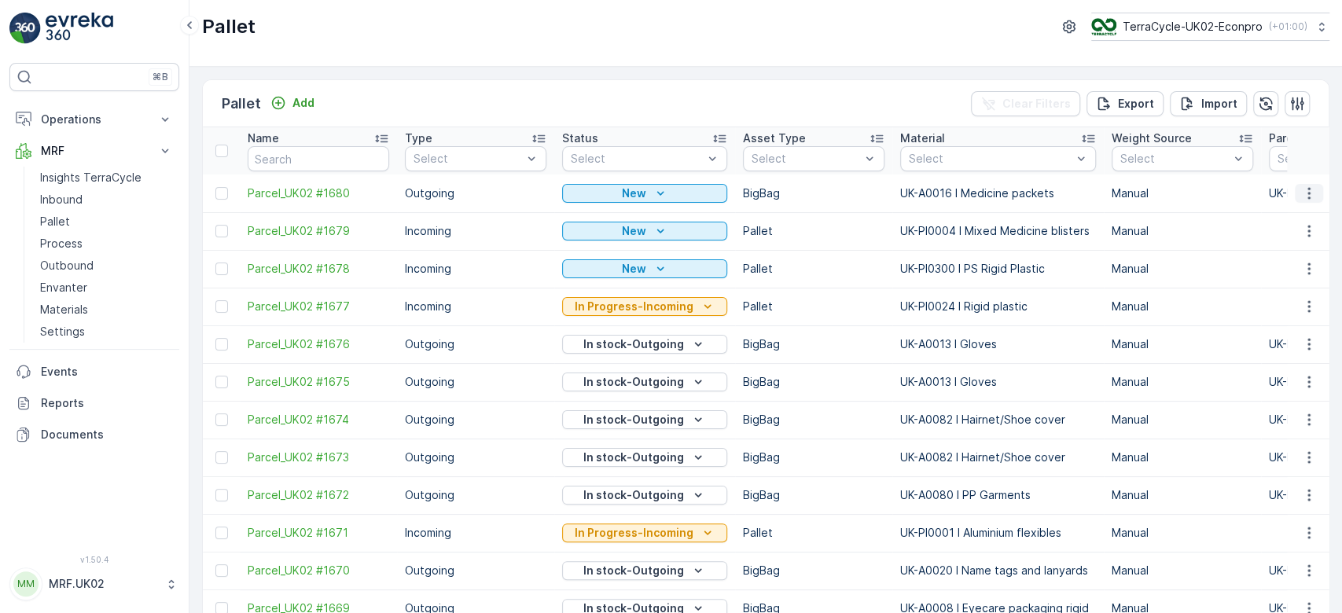
click at [1307, 192] on icon "button" at bounding box center [1309, 194] width 16 height 16
click at [1277, 306] on span "Print QR" at bounding box center [1265, 304] width 43 height 16
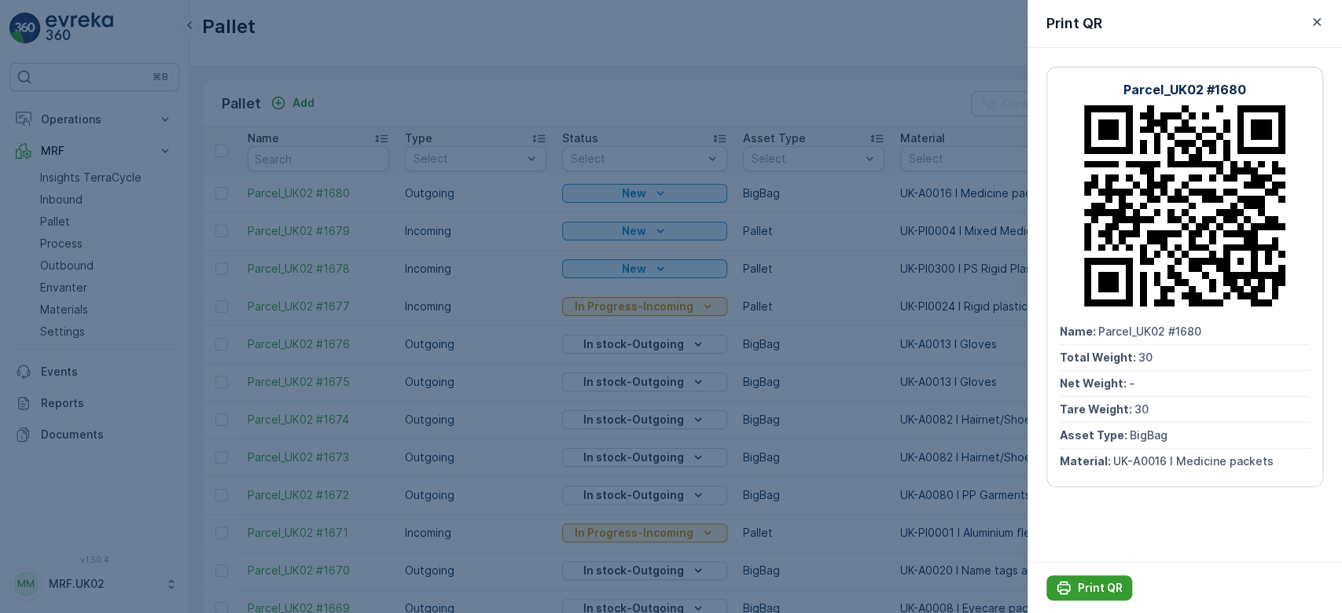
click at [1081, 588] on p "Print QR" at bounding box center [1100, 588] width 45 height 16
click at [285, 160] on div at bounding box center [671, 306] width 1342 height 613
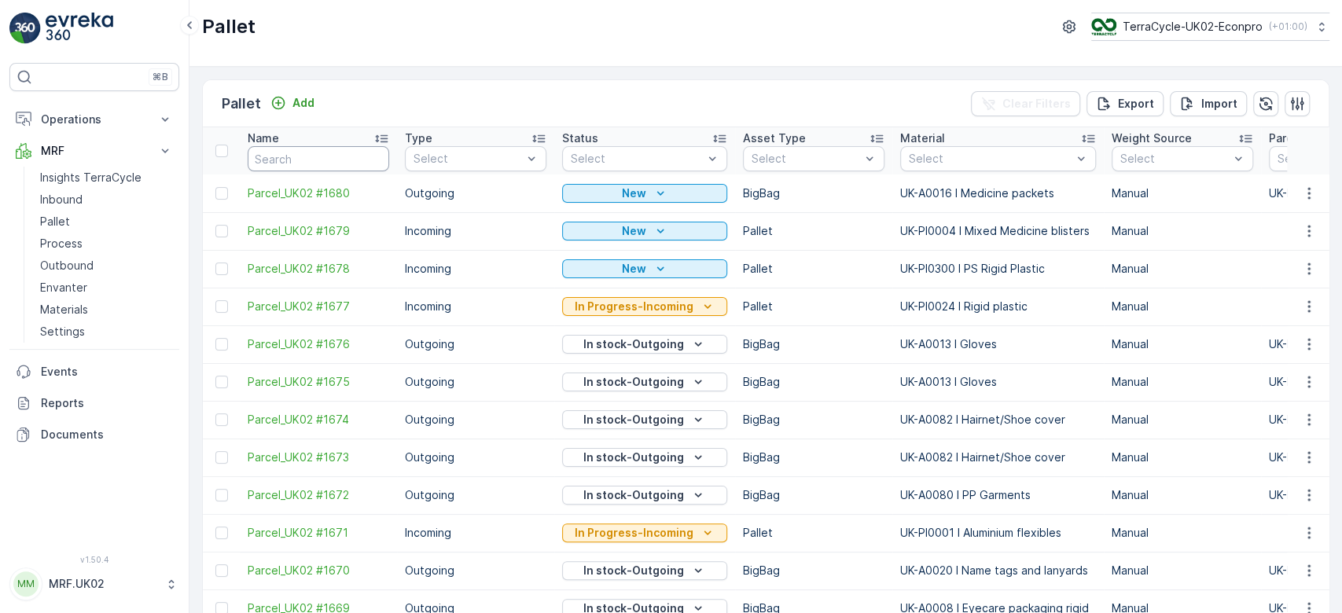
click at [285, 160] on input "text" at bounding box center [318, 158] width 141 height 25
click at [69, 237] on p "Process" at bounding box center [61, 244] width 42 height 16
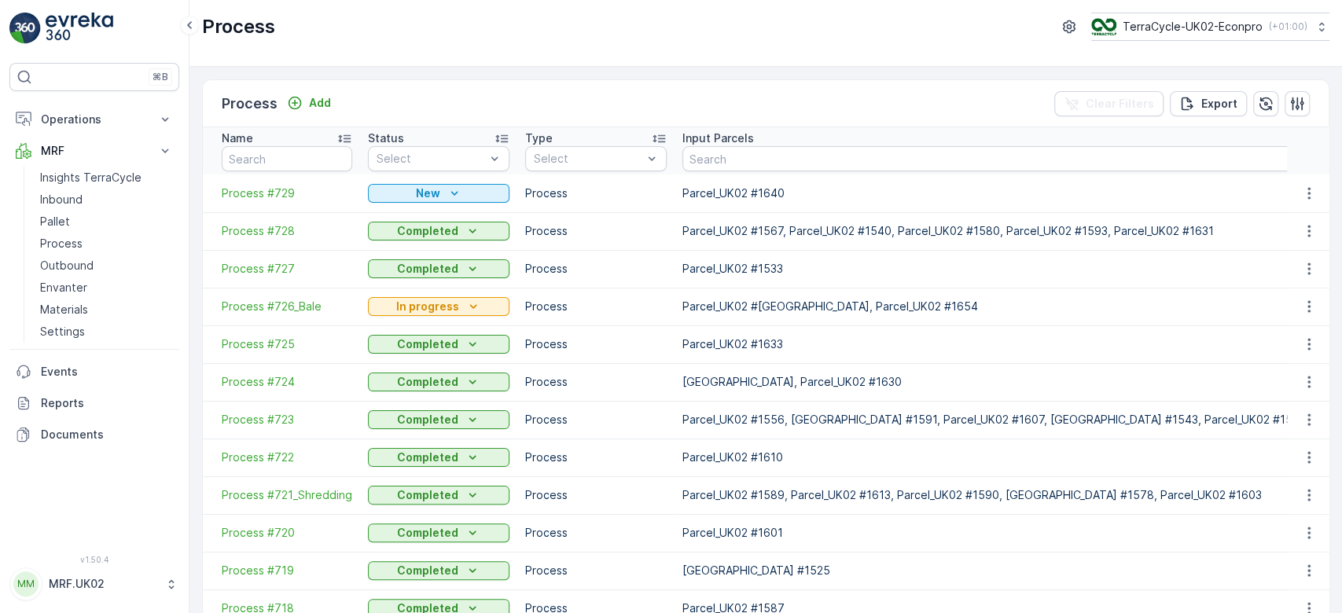
click at [282, 187] on span "Process #729" at bounding box center [287, 194] width 130 height 16
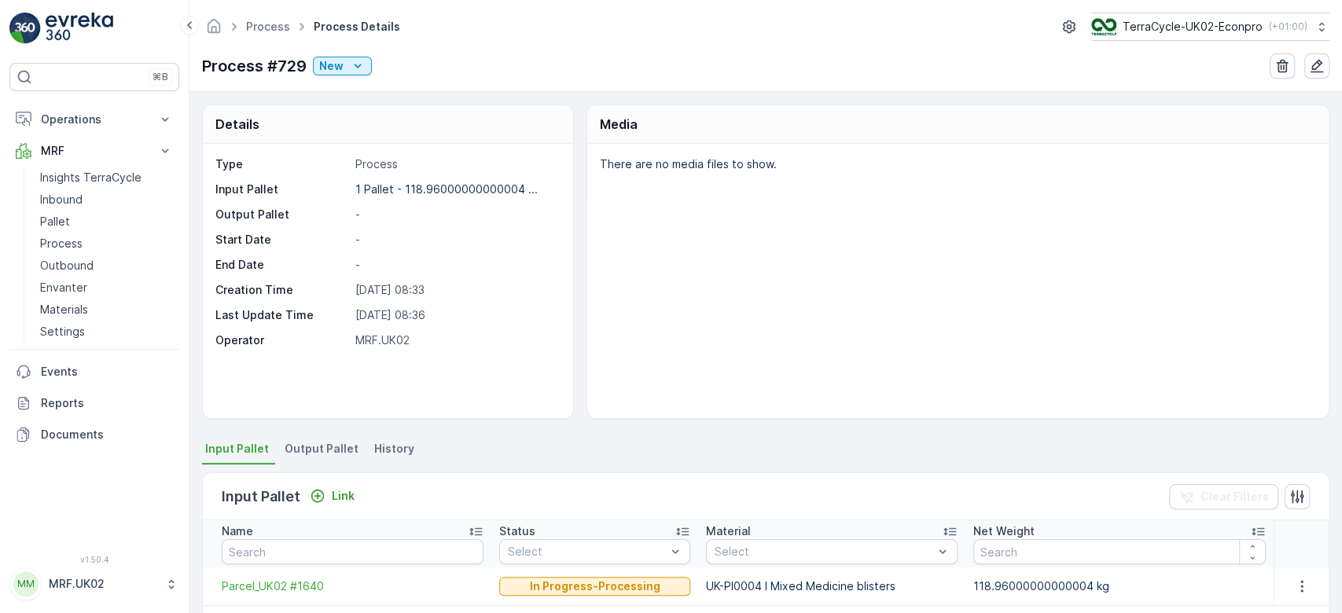
click at [321, 448] on span "Output Pallet" at bounding box center [322, 449] width 74 height 16
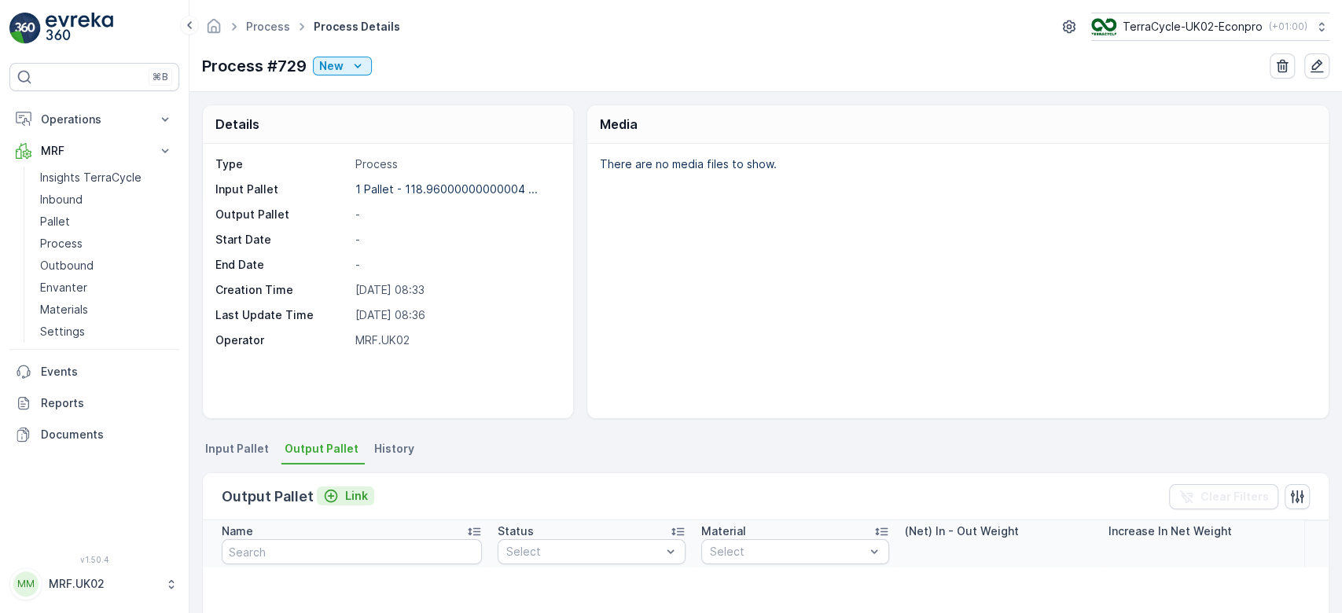
click at [345, 487] on button "Link" at bounding box center [345, 496] width 57 height 19
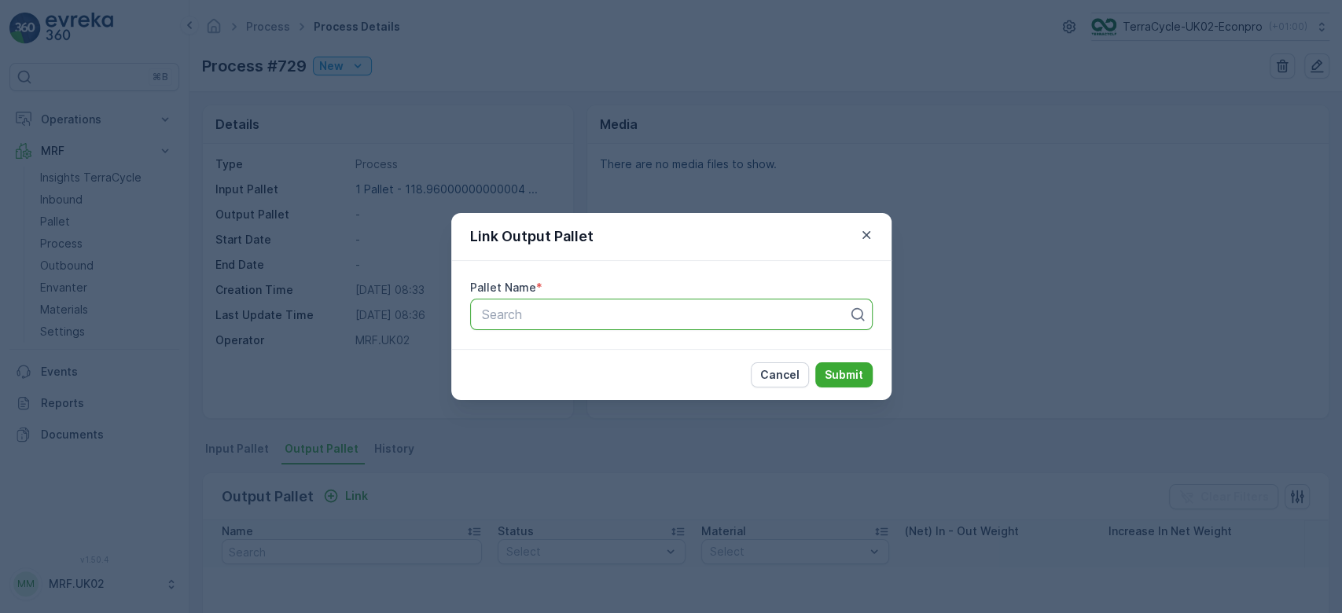
click at [565, 318] on div at bounding box center [664, 314] width 369 height 14
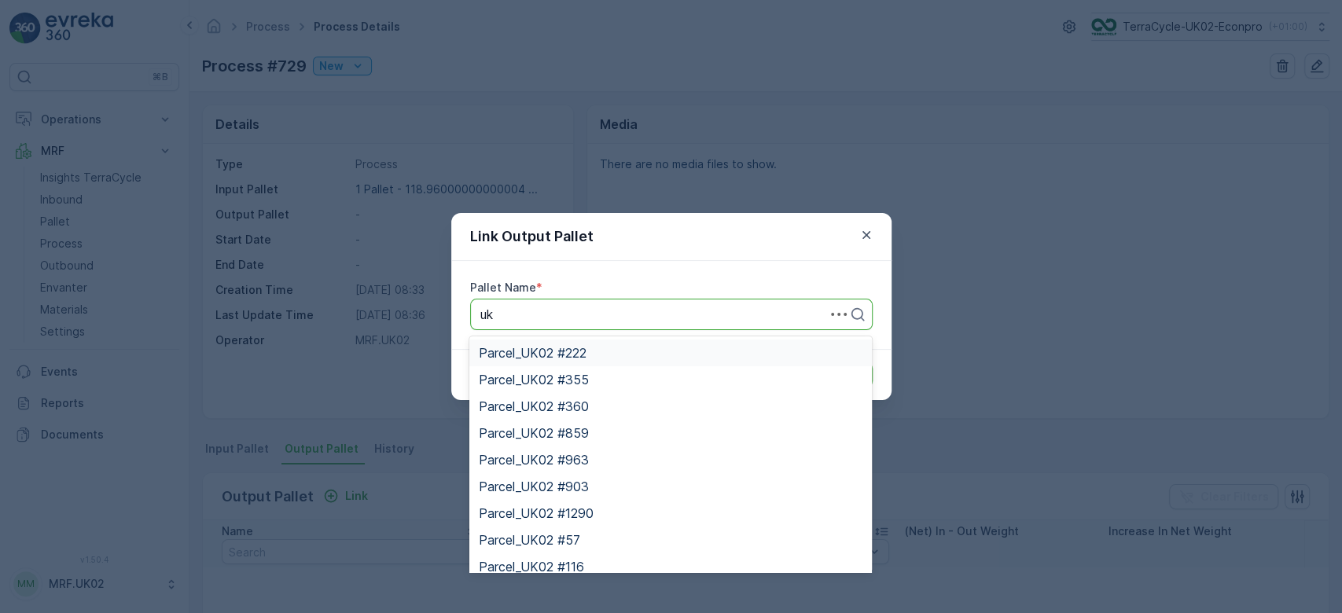
type input "u"
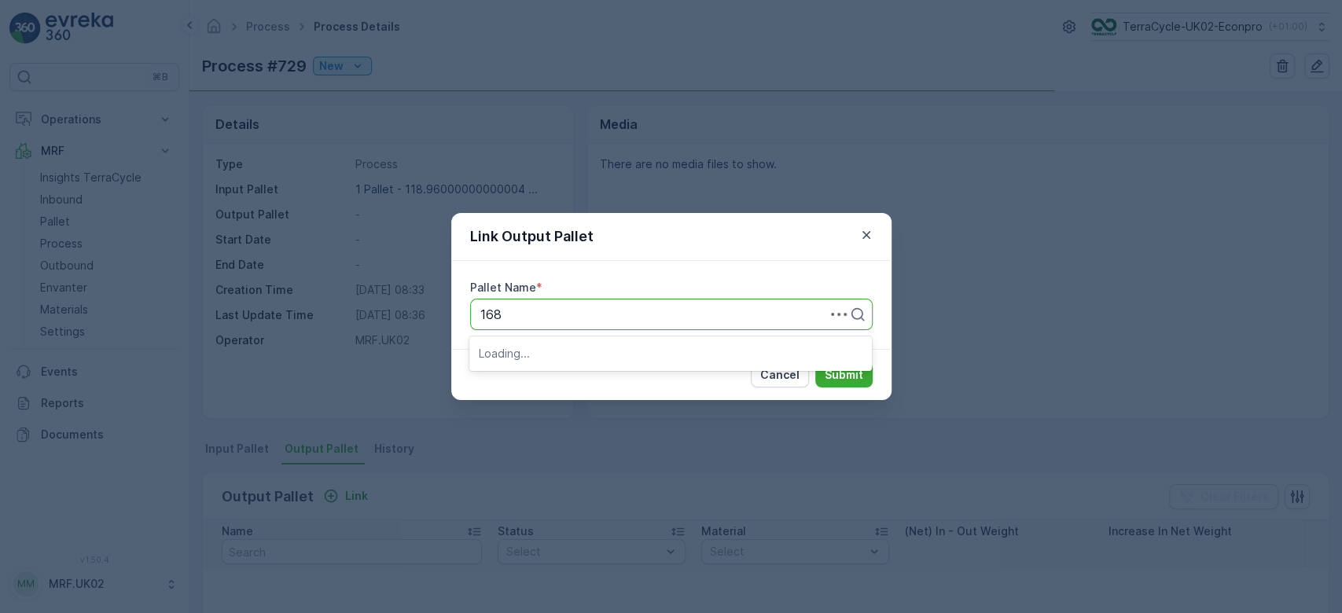
type input "1680"
click at [562, 346] on span "Parcel_UK02 #1680" at bounding box center [537, 353] width 116 height 14
click at [837, 368] on p "Submit" at bounding box center [844, 375] width 39 height 16
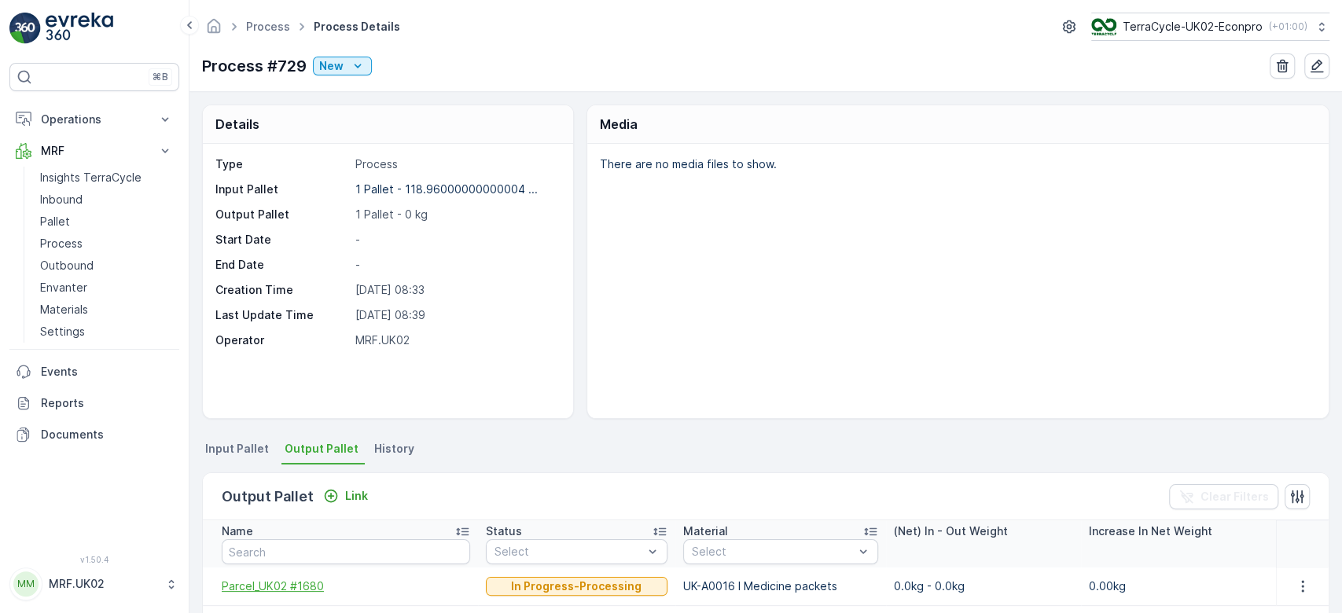
click at [314, 579] on span "Parcel_UK02 #1680" at bounding box center [346, 587] width 248 height 16
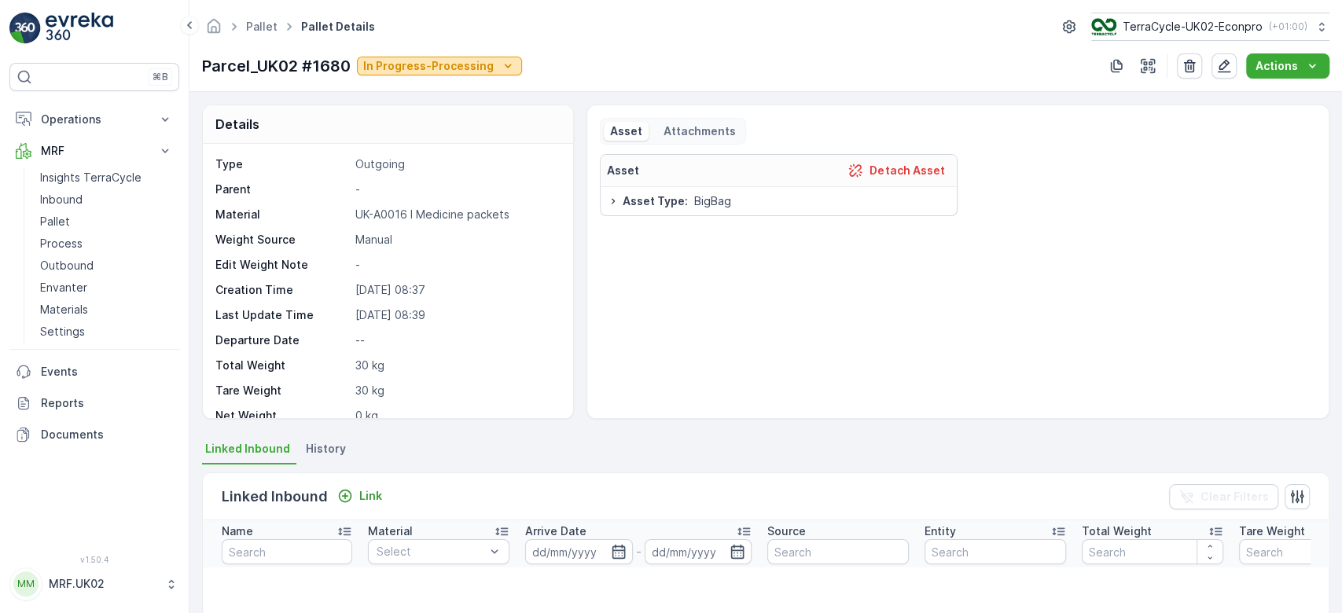
click at [481, 72] on p "In Progress-Processing" at bounding box center [428, 66] width 130 height 16
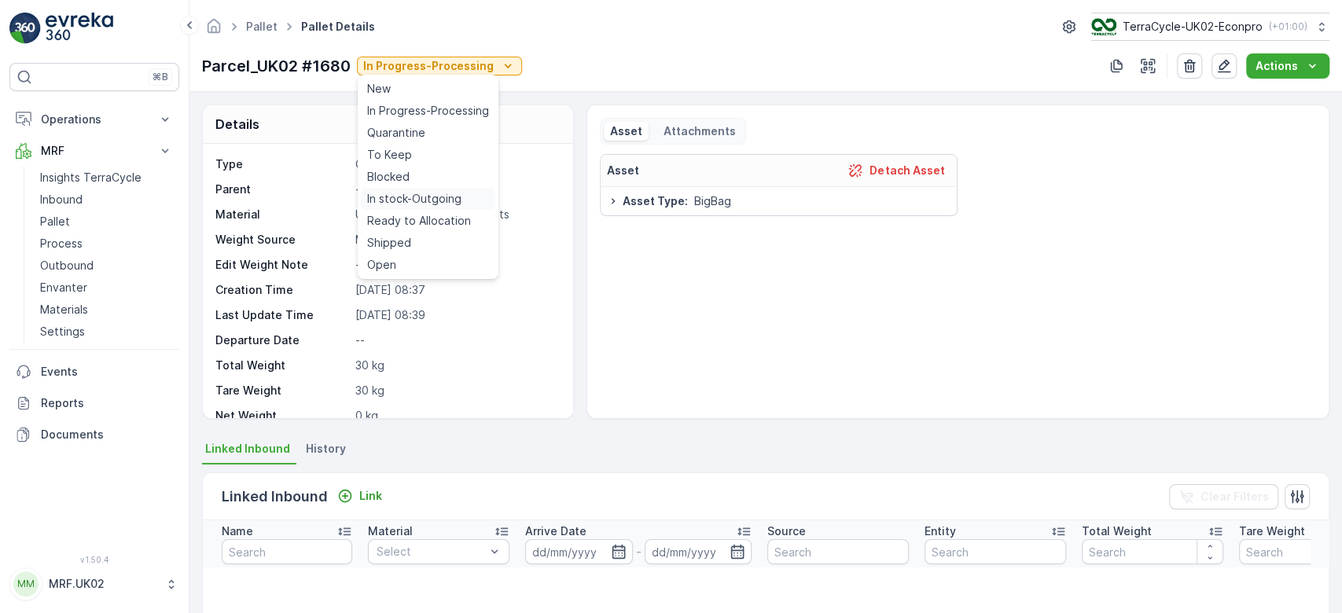
click at [458, 198] on span "In stock-Outgoing" at bounding box center [414, 199] width 94 height 16
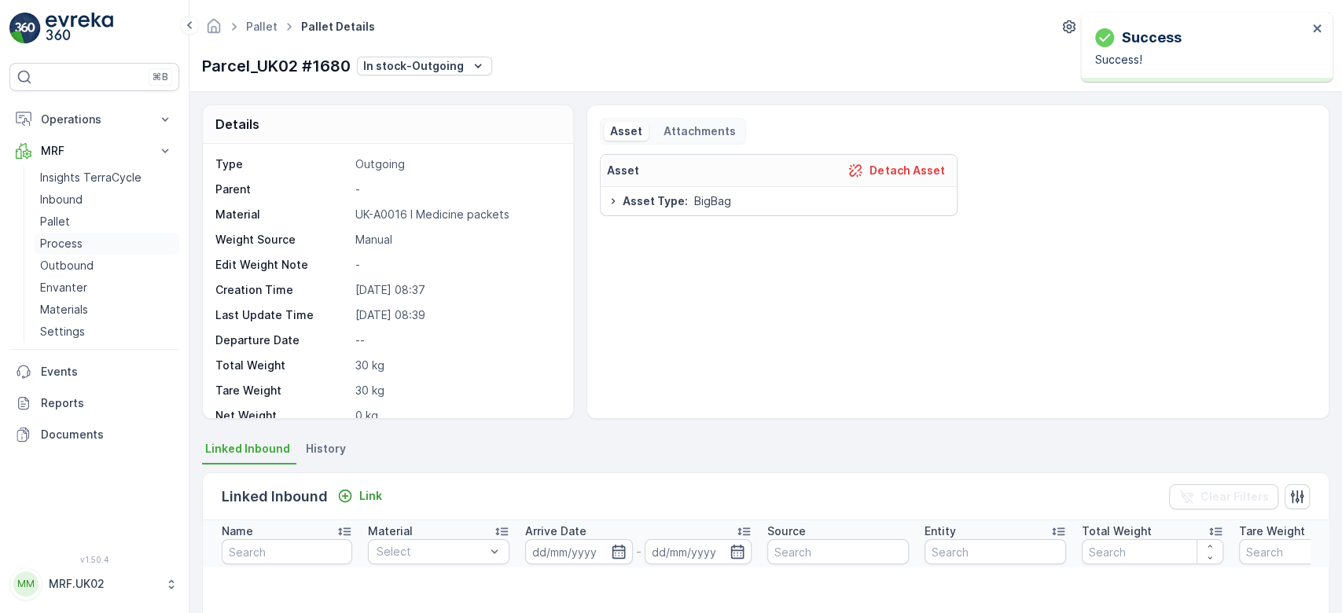
click at [75, 241] on p "Process" at bounding box center [61, 244] width 42 height 16
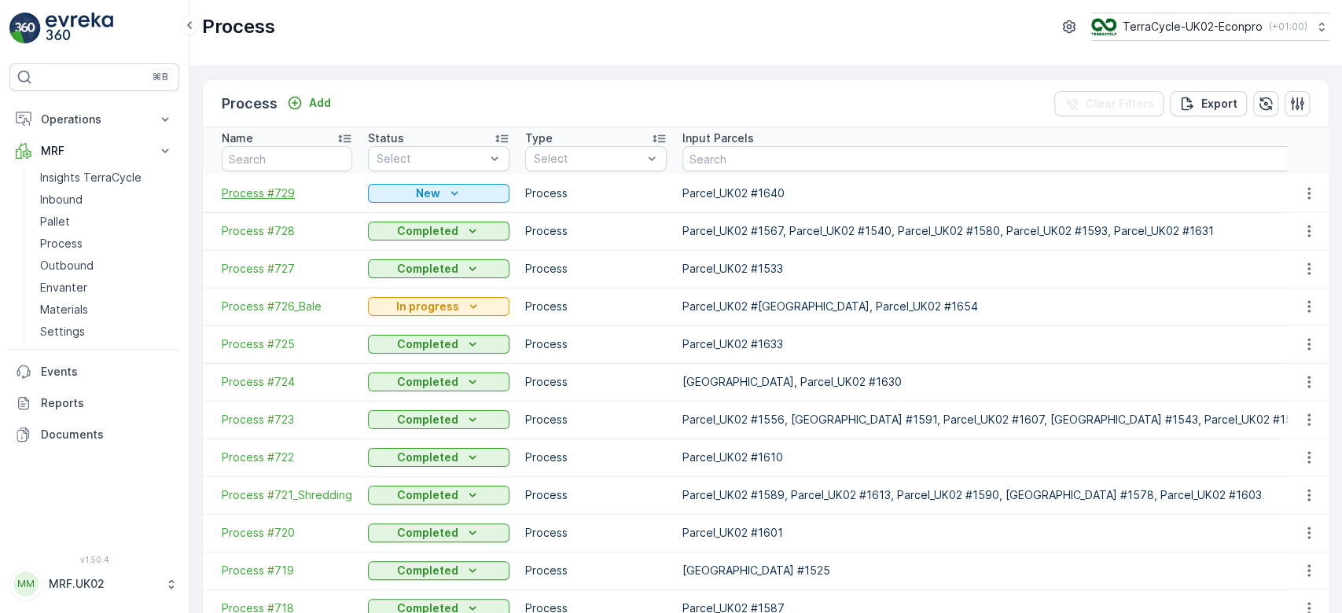
click at [262, 192] on span "Process #729" at bounding box center [287, 194] width 130 height 16
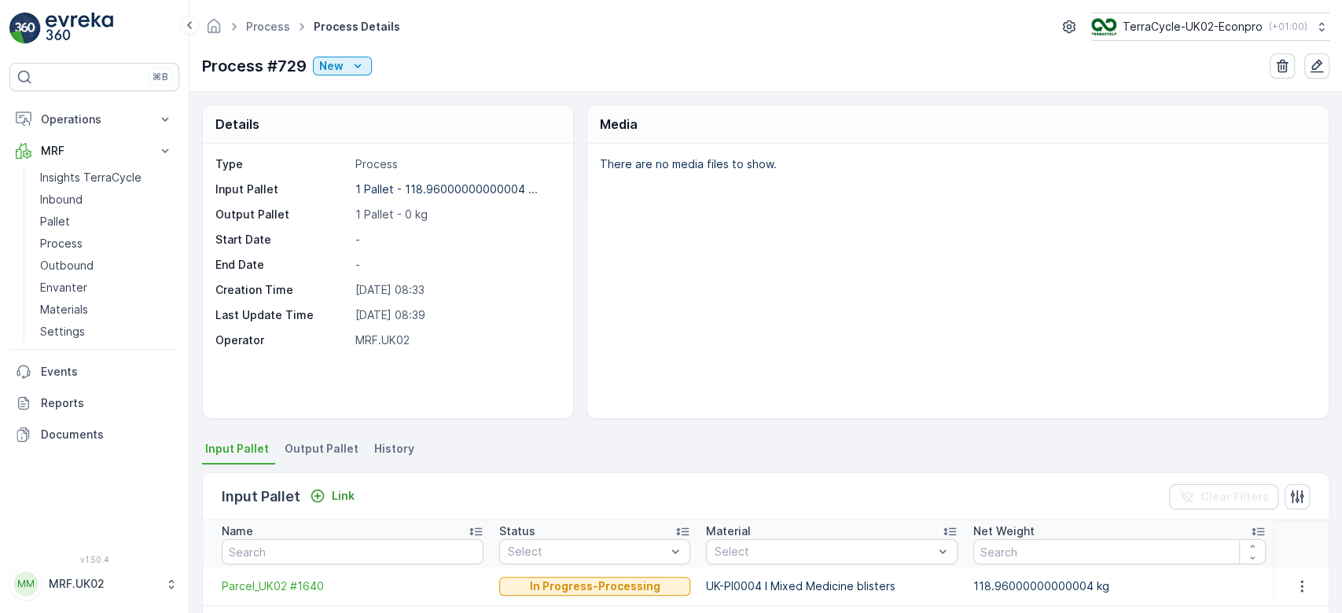
click at [320, 443] on span "Output Pallet" at bounding box center [322, 449] width 74 height 16
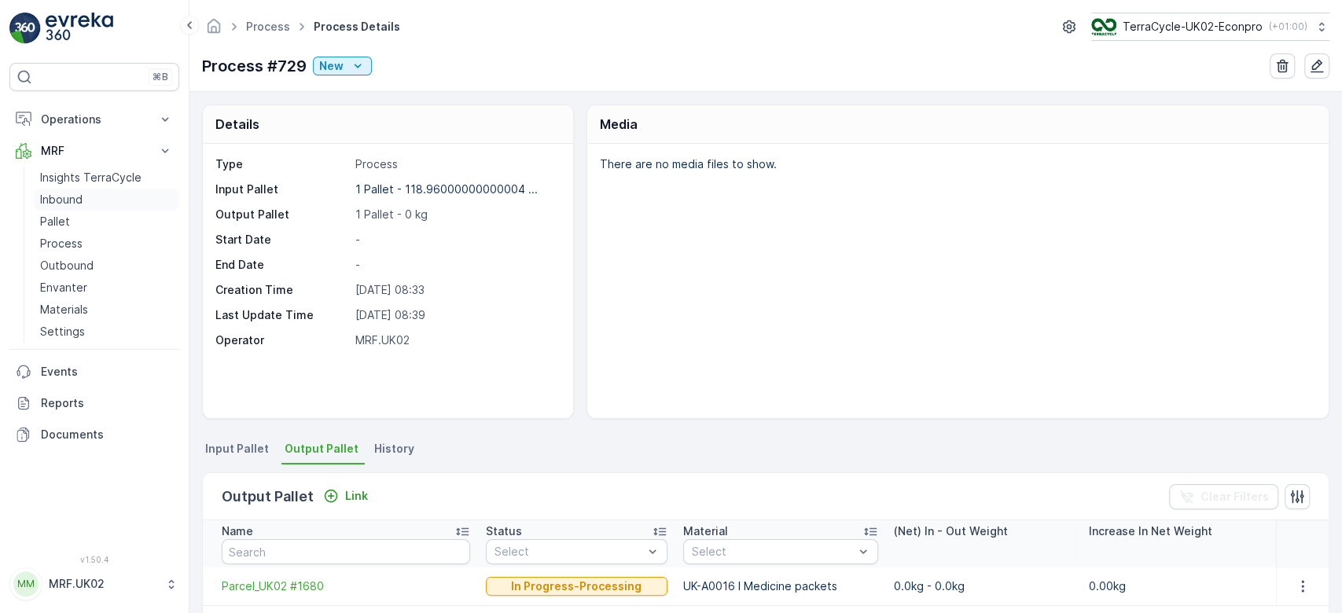
click at [86, 197] on link "Inbound" at bounding box center [106, 200] width 145 height 22
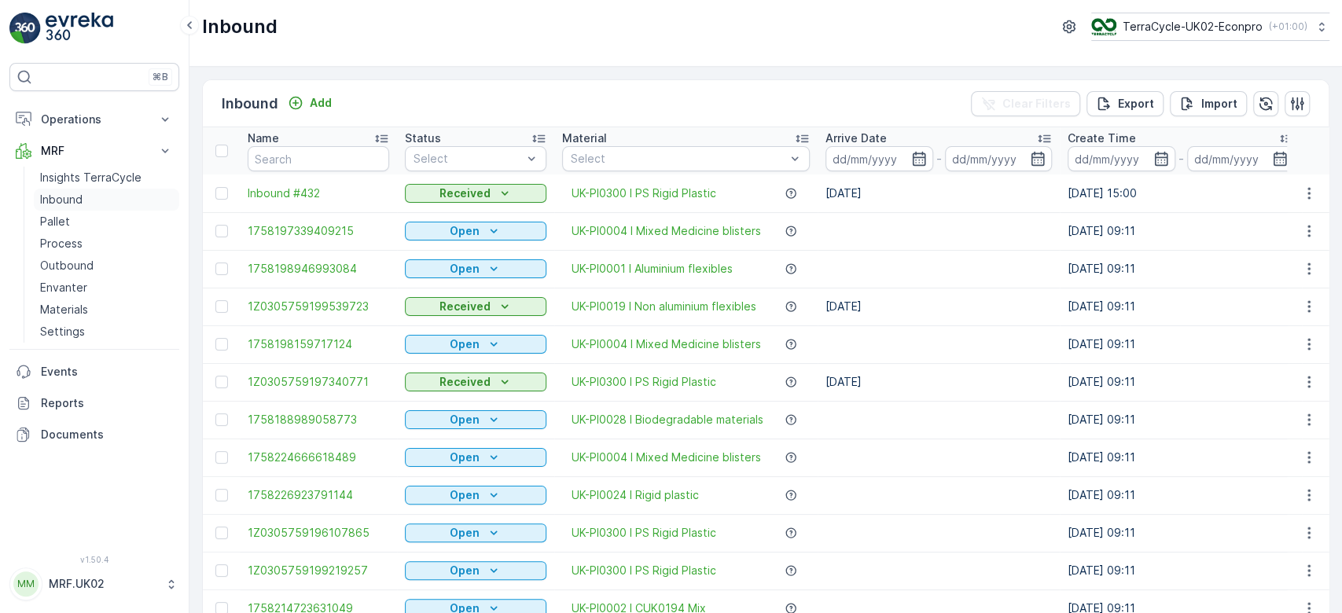
click at [34, 189] on link "Inbound" at bounding box center [106, 200] width 145 height 22
click at [285, 173] on th "Name" at bounding box center [318, 150] width 157 height 47
click at [285, 149] on input "text" at bounding box center [318, 158] width 141 height 25
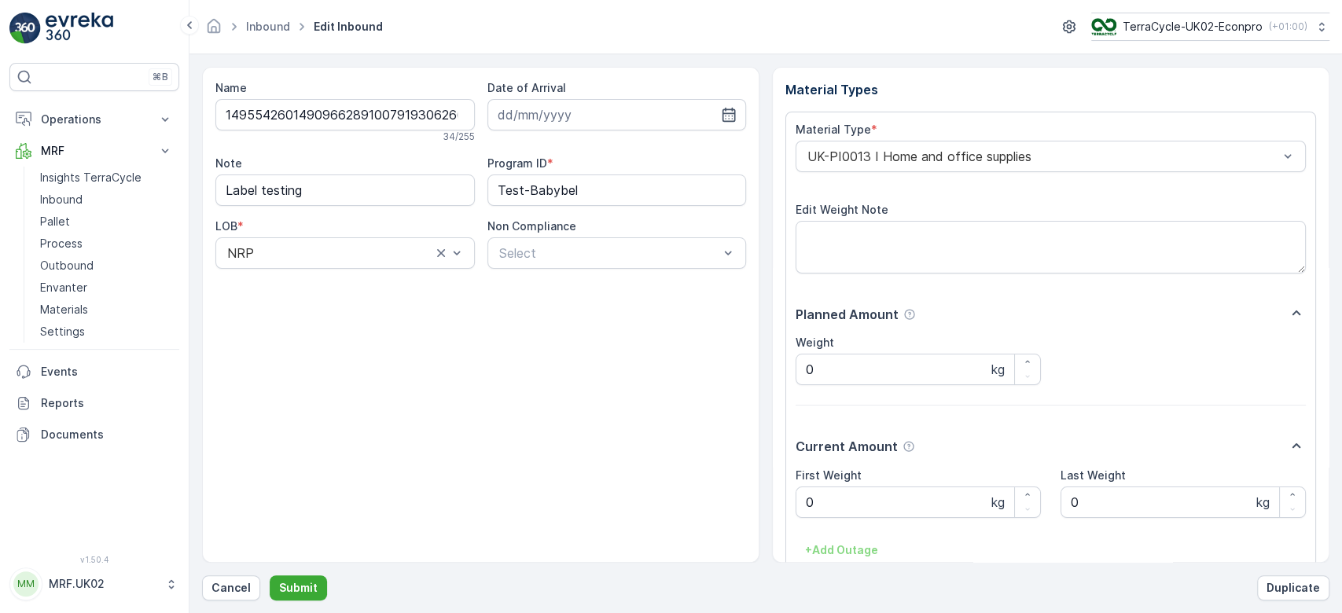
click at [285, 149] on div "Name 1495542601490966289100791930626648 34 / 255 Date of Arrival Note Label tes…" at bounding box center [480, 174] width 531 height 189
click at [809, 506] on Weight "0" at bounding box center [918, 502] width 245 height 31
click at [233, 587] on p "Cancel" at bounding box center [230, 588] width 39 height 16
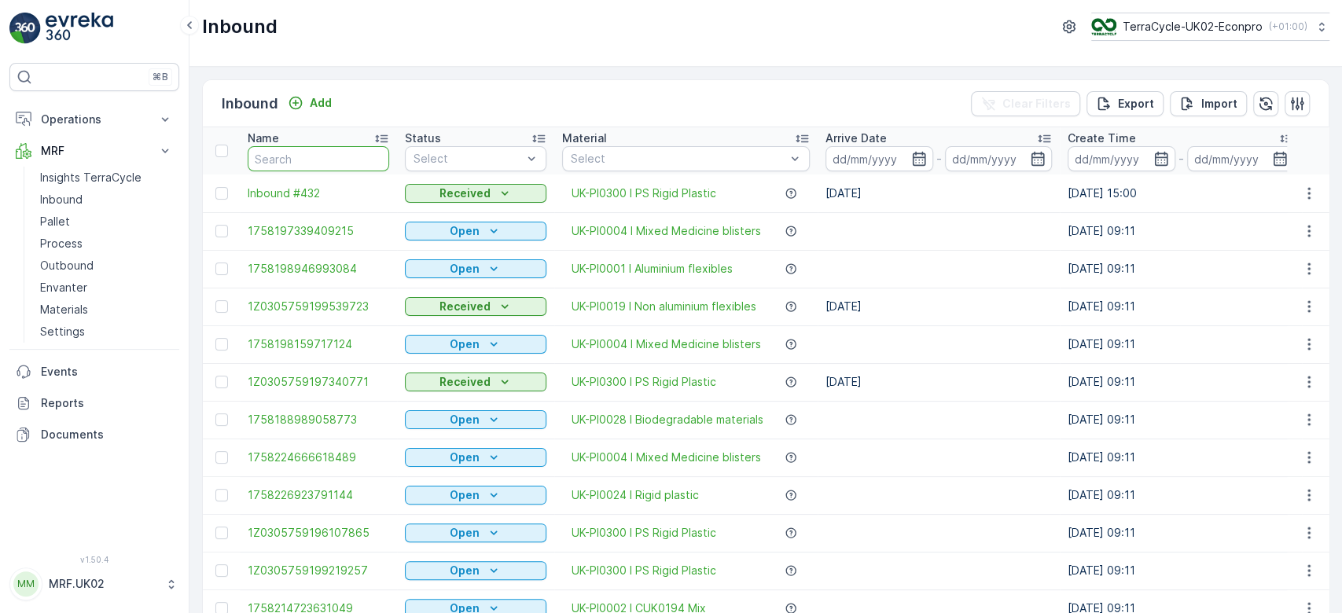
click at [300, 157] on input "text" at bounding box center [318, 158] width 141 height 25
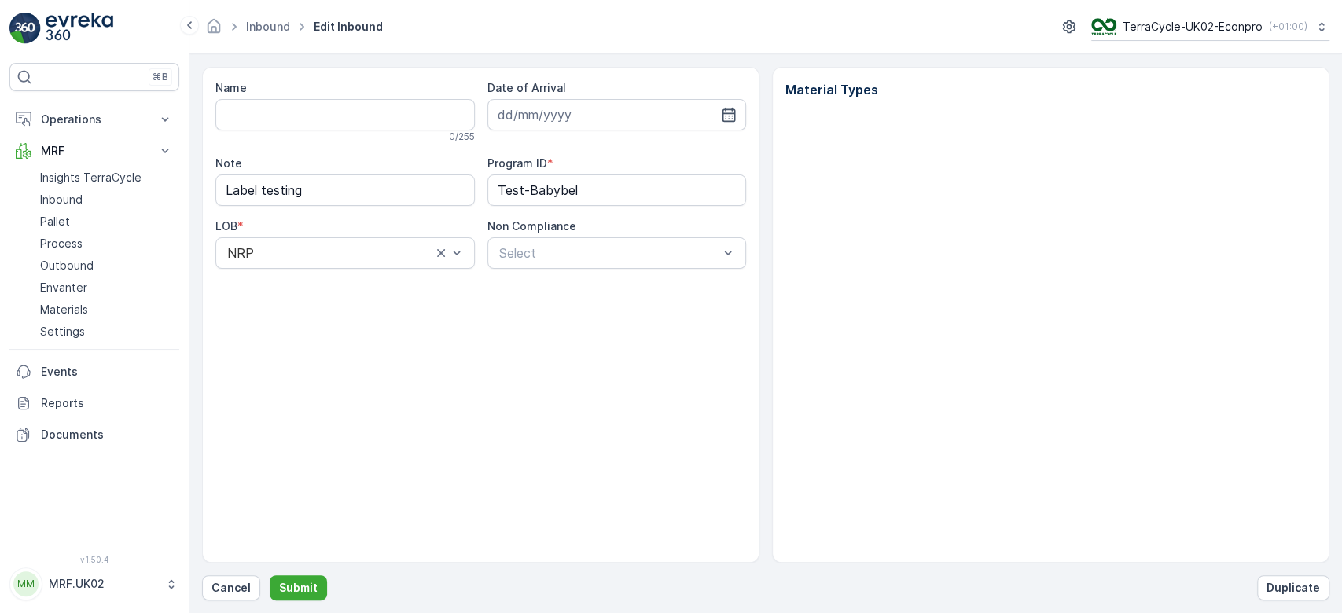
type input "1495542601490966289100791930626648"
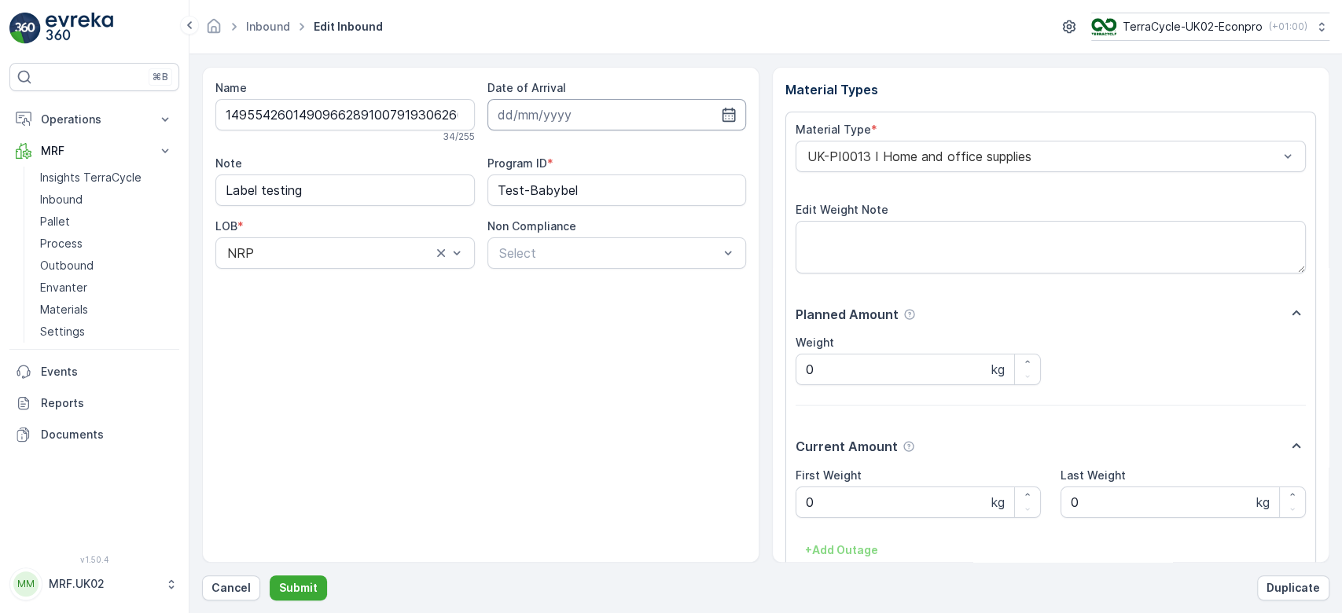
click at [606, 106] on input at bounding box center [616, 114] width 259 height 31
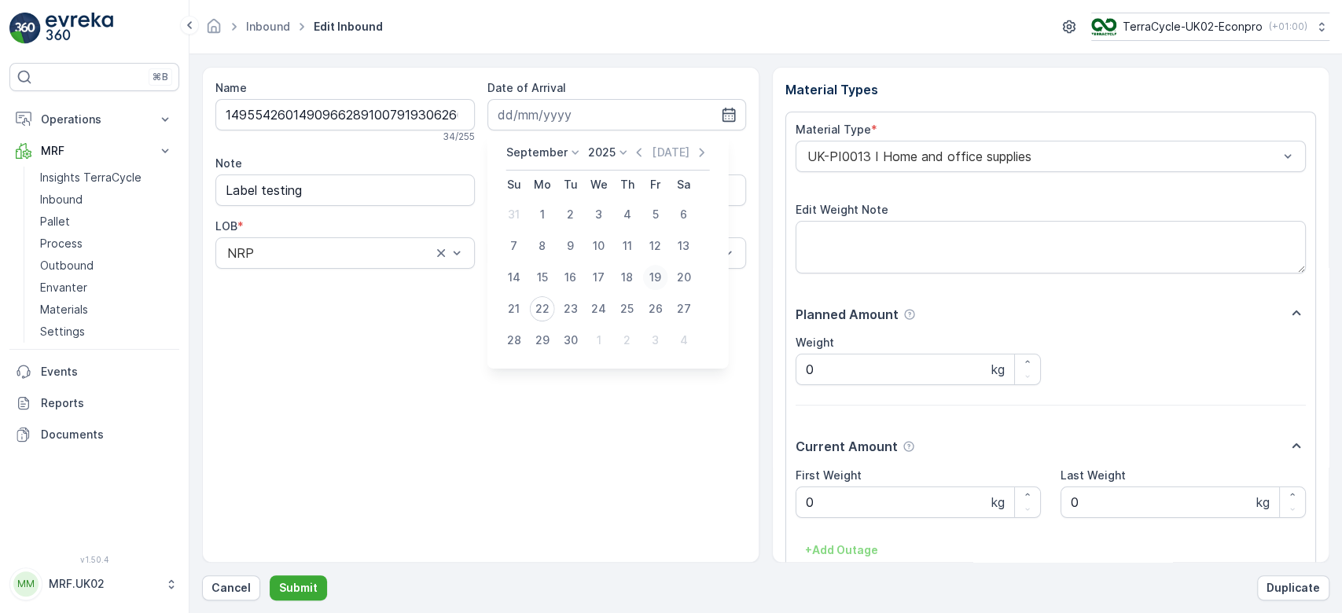
click at [659, 278] on div "19" at bounding box center [655, 277] width 25 height 25
type input "[DATE]"
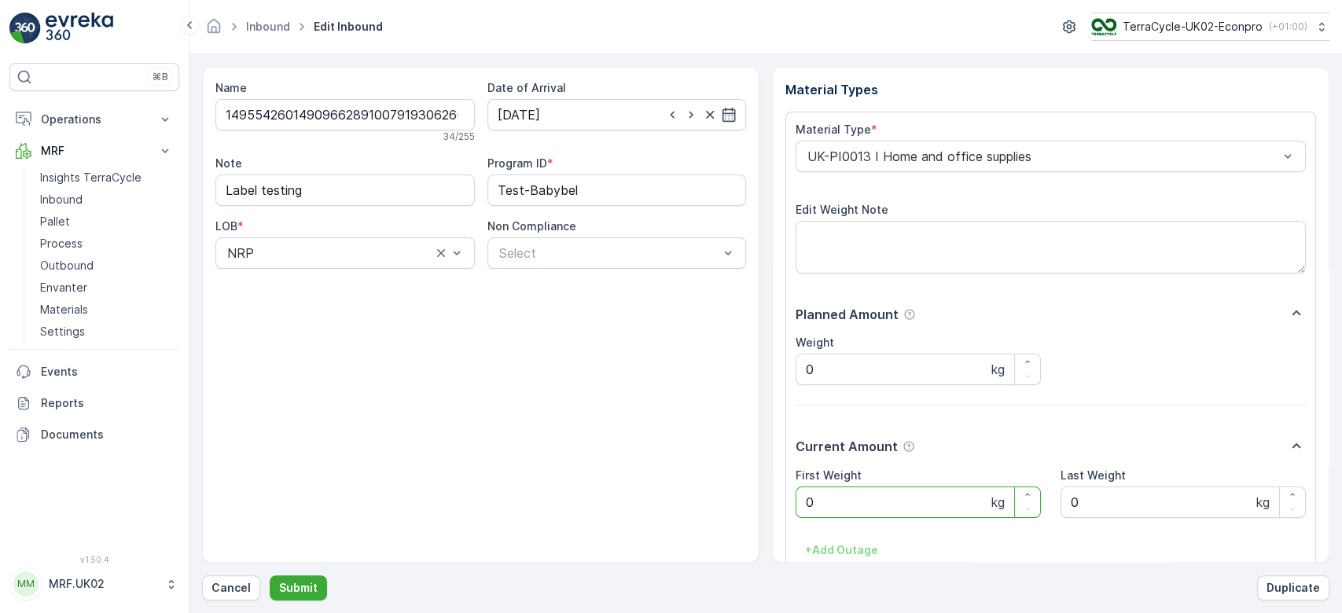
click at [840, 495] on Weight "0" at bounding box center [918, 502] width 245 height 31
click button "Submit" at bounding box center [298, 587] width 57 height 25
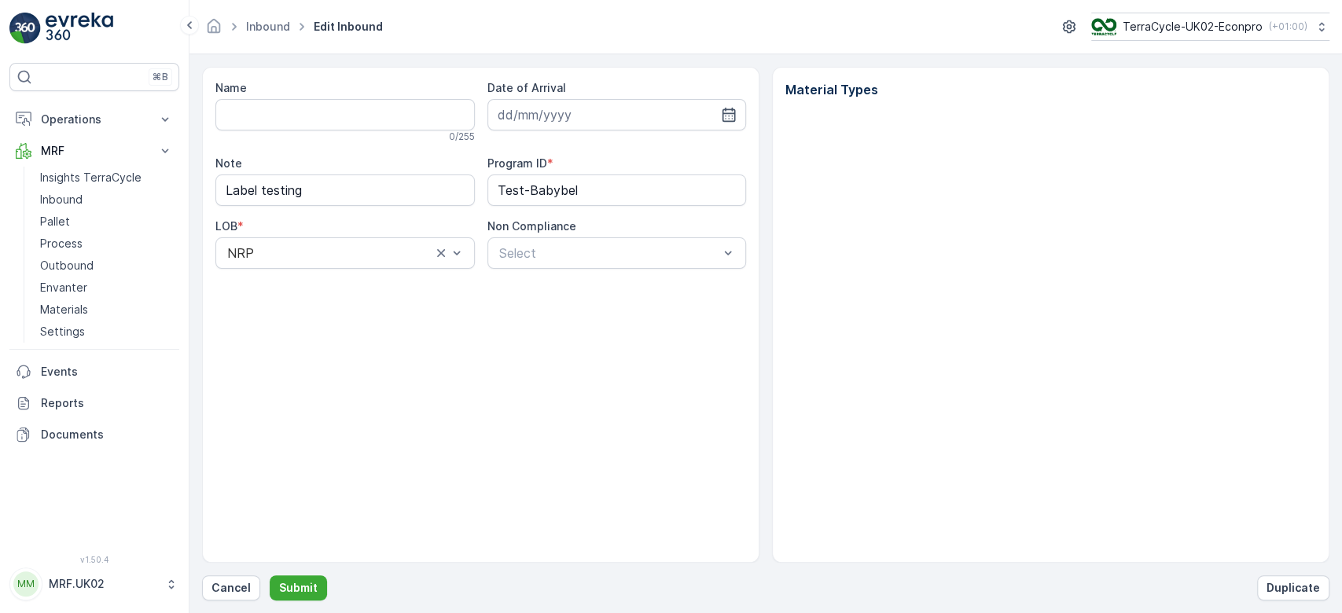
type input "1495542601490966289100791930626648"
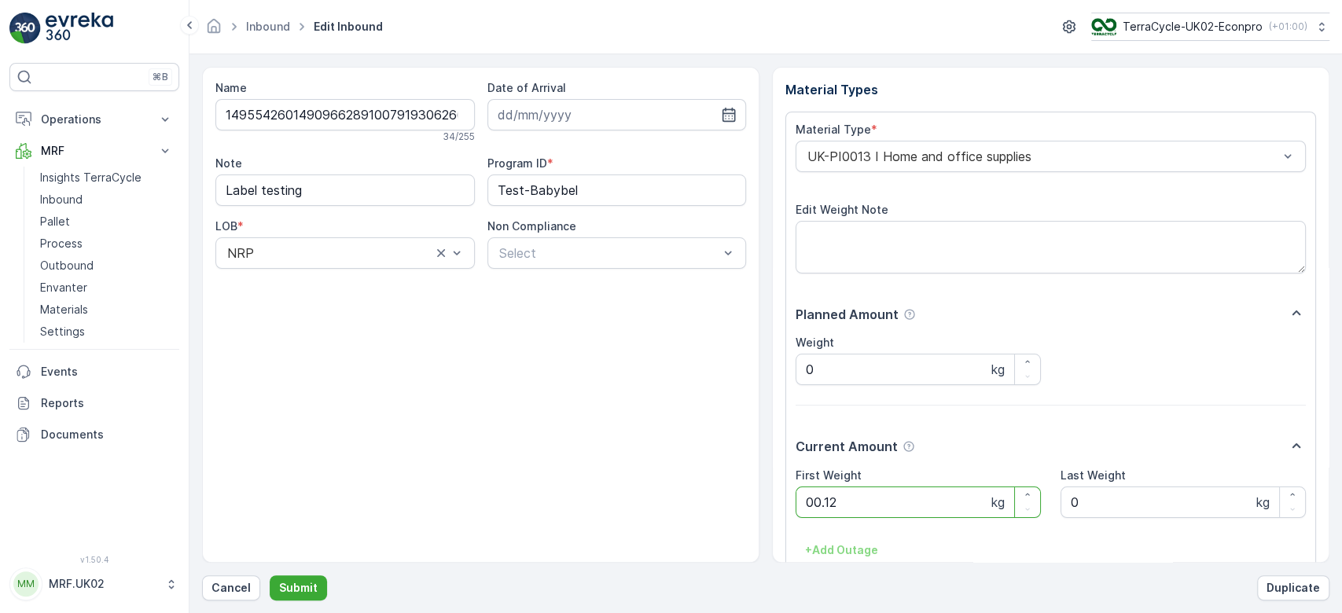
click button "Submit" at bounding box center [298, 587] width 57 height 25
